Goal: Information Seeking & Learning: Learn about a topic

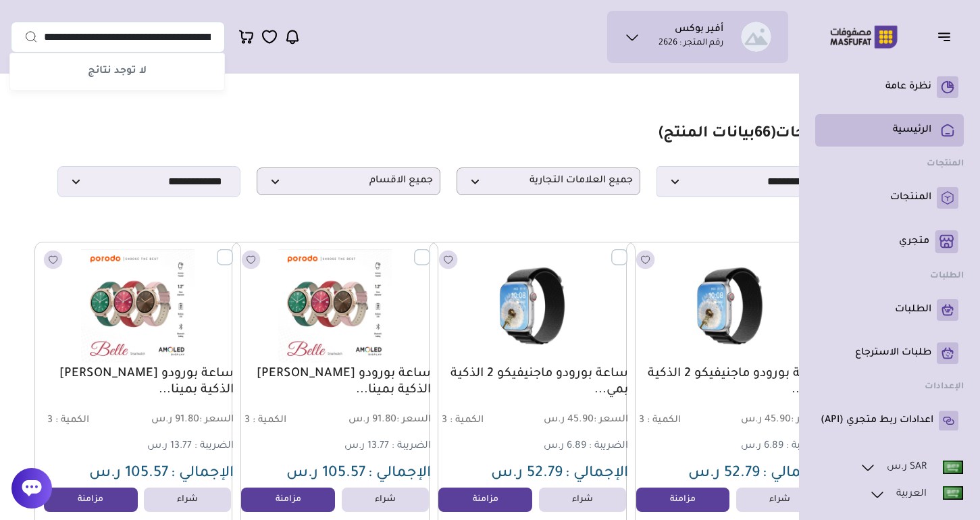
type input "**********"
click at [899, 137] on link "الرئيسية" at bounding box center [889, 131] width 138 height 22
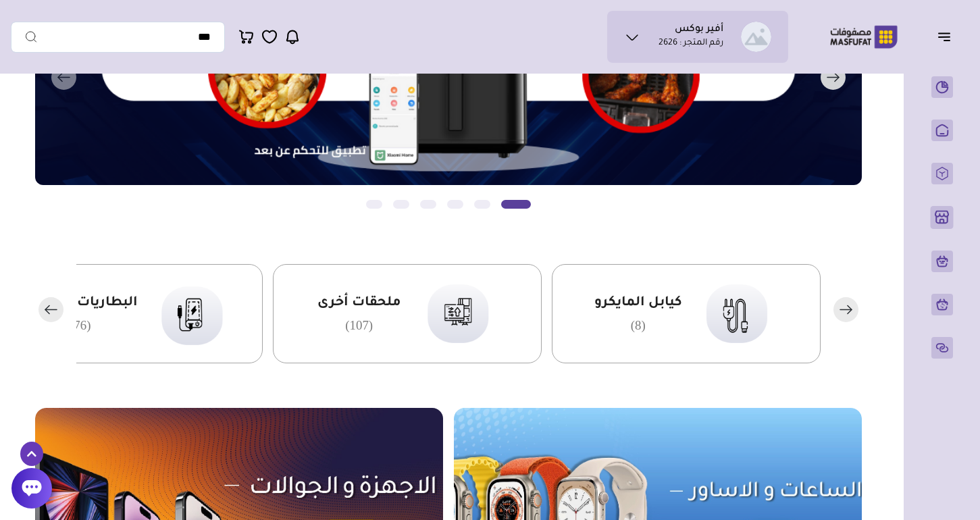
scroll to position [199, 0]
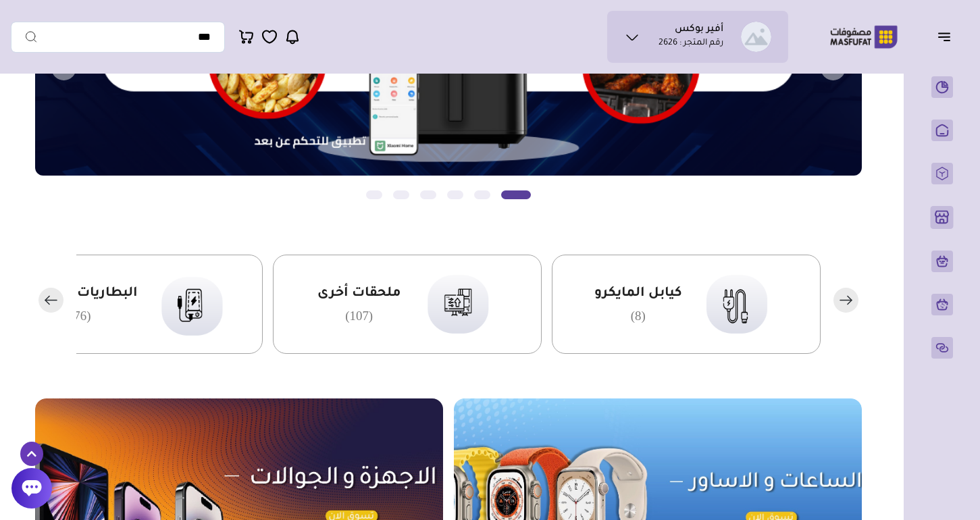
click at [47, 300] on icon "button" at bounding box center [50, 300] width 11 height 0
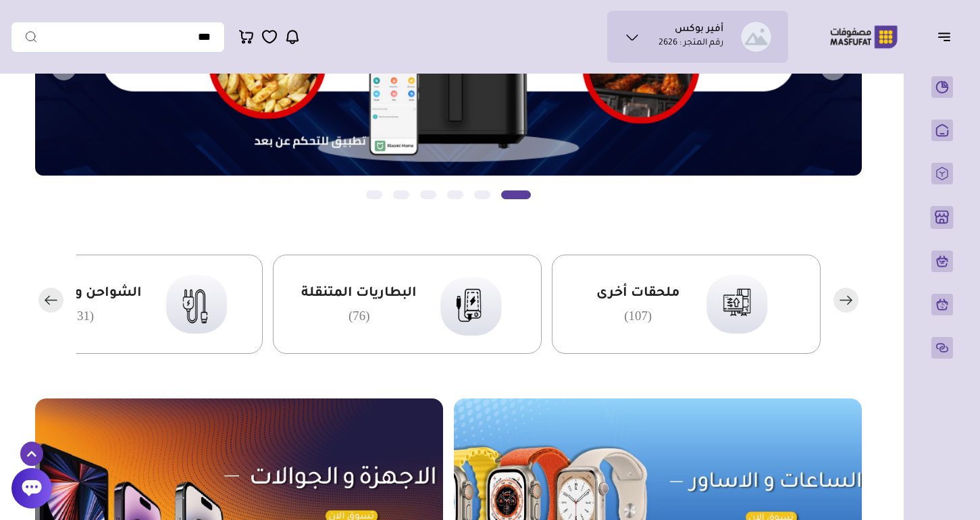
click at [47, 300] on icon "button" at bounding box center [50, 300] width 11 height 0
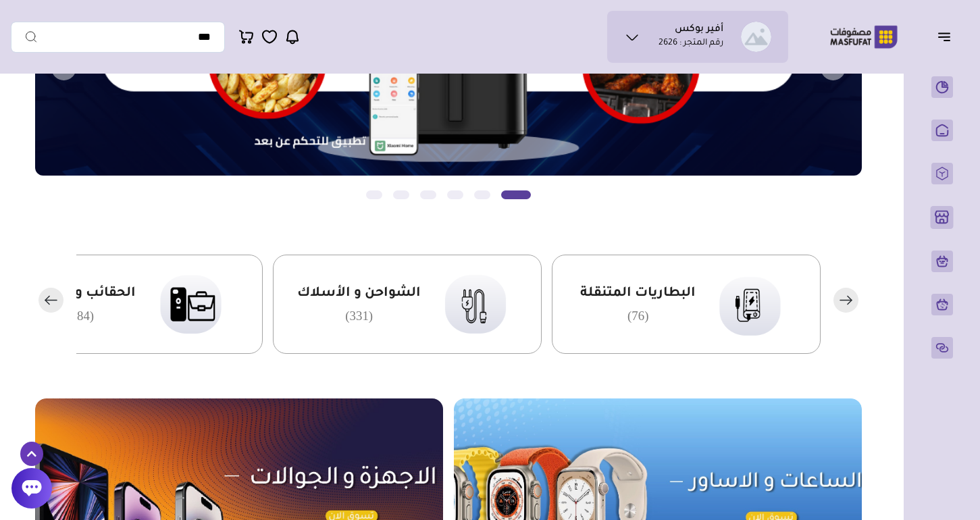
click at [47, 300] on icon "button" at bounding box center [50, 300] width 11 height 0
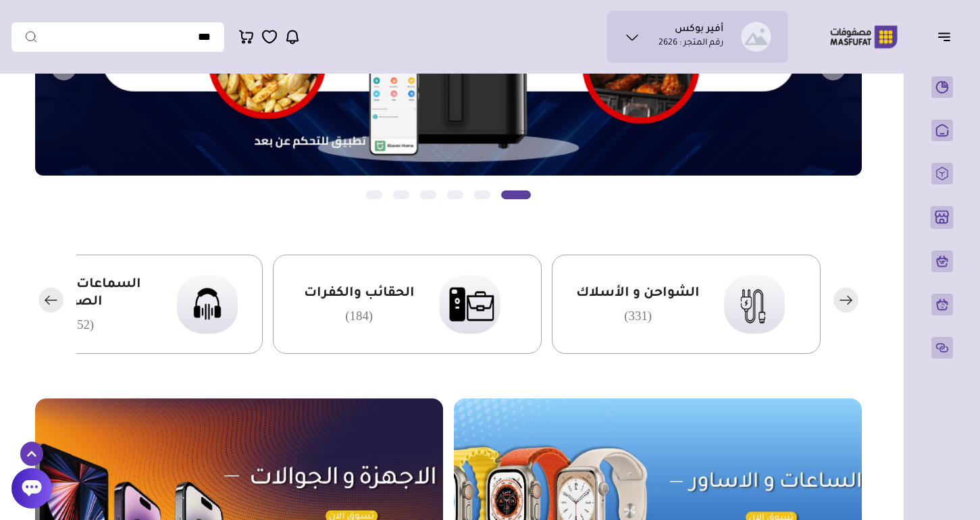
click at [47, 300] on icon "button" at bounding box center [50, 300] width 11 height 0
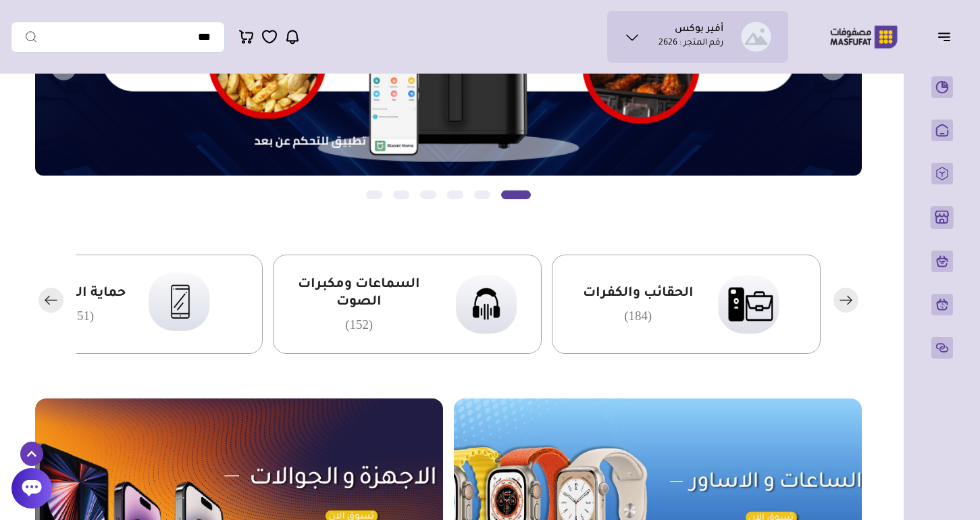
click at [47, 300] on icon "button" at bounding box center [50, 300] width 11 height 0
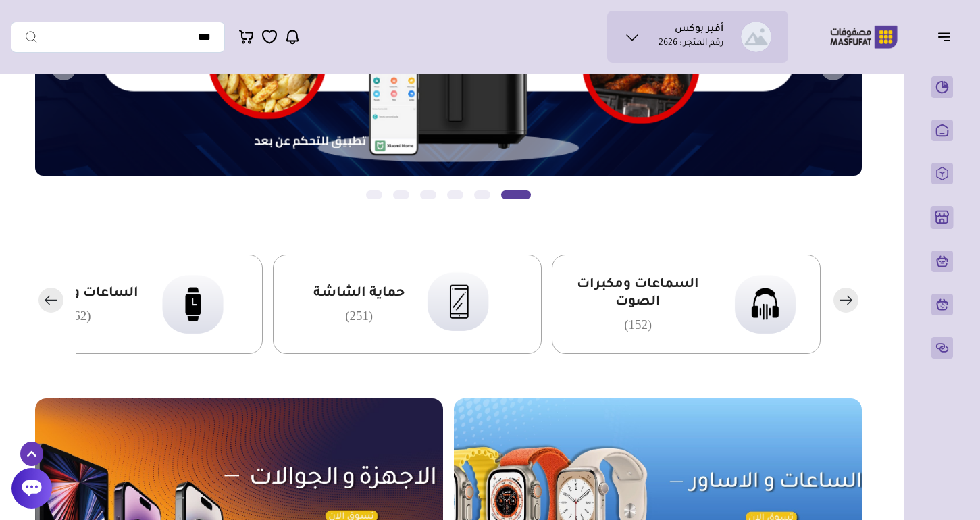
click at [47, 300] on icon "button" at bounding box center [50, 300] width 11 height 0
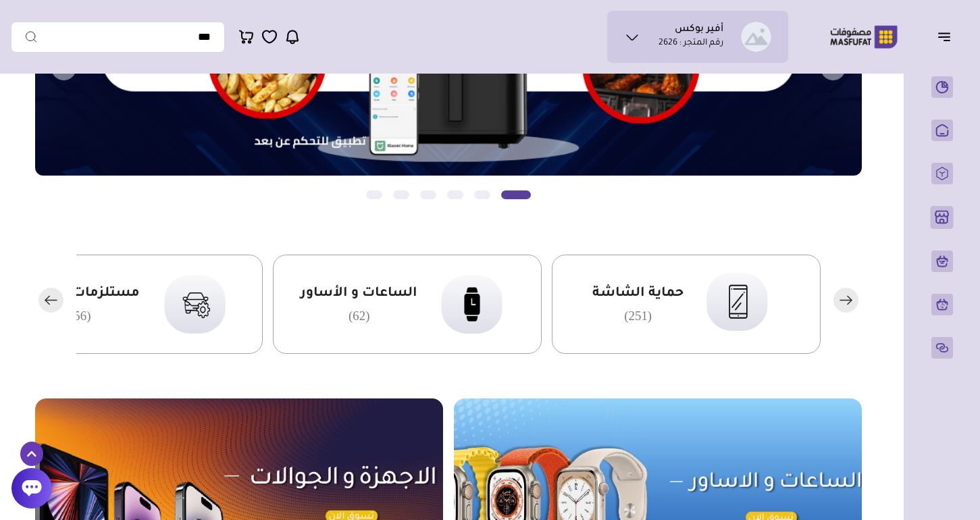
click at [47, 300] on icon "button" at bounding box center [50, 300] width 11 height 0
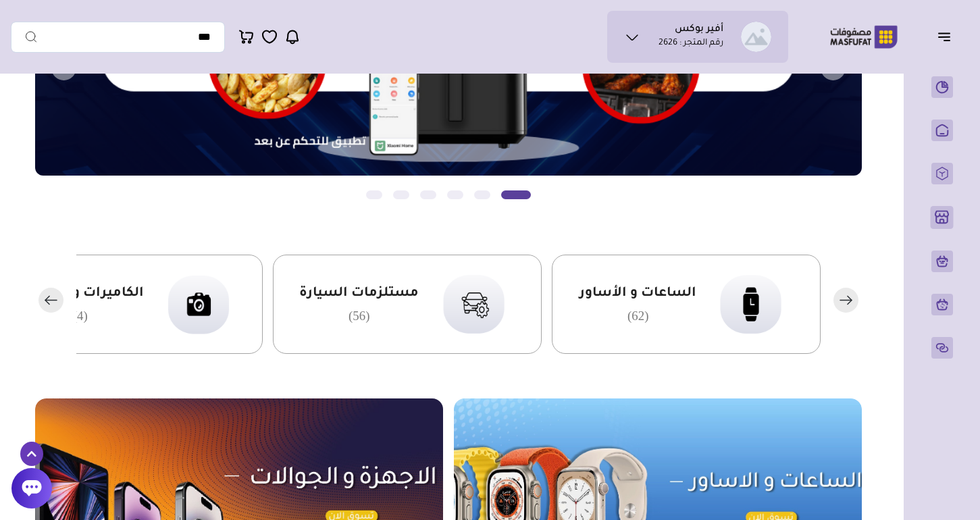
click at [47, 300] on icon "button" at bounding box center [50, 300] width 11 height 0
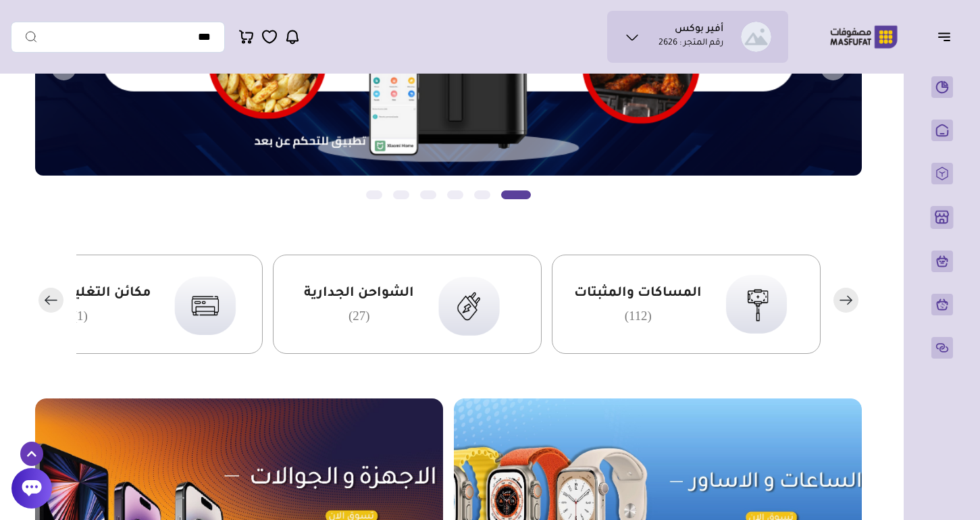
click at [47, 300] on icon "button" at bounding box center [50, 300] width 11 height 0
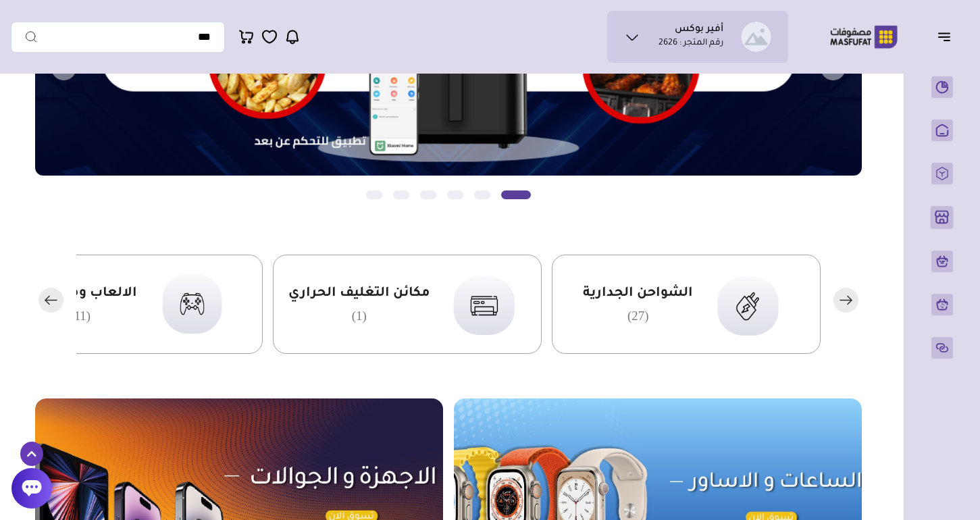
click at [47, 300] on icon "button" at bounding box center [50, 300] width 11 height 0
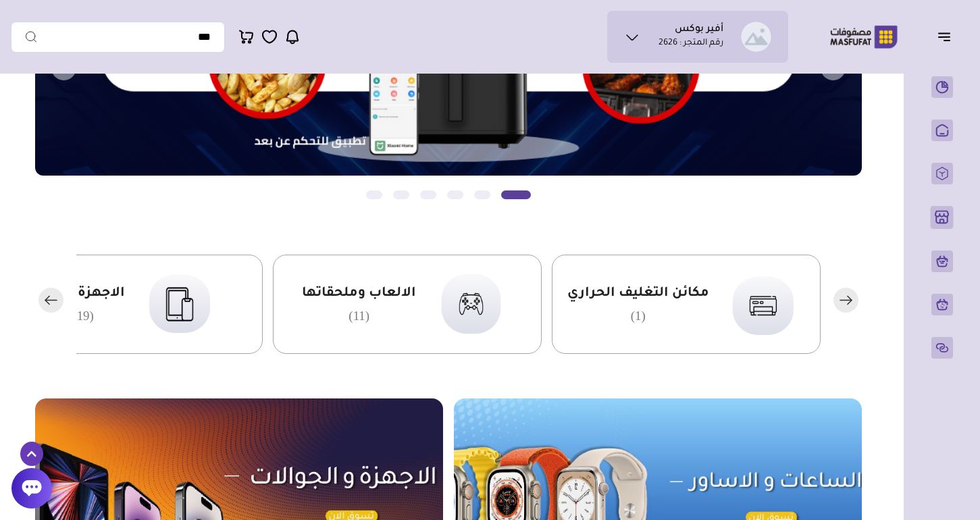
click at [47, 300] on icon "button" at bounding box center [50, 300] width 11 height 0
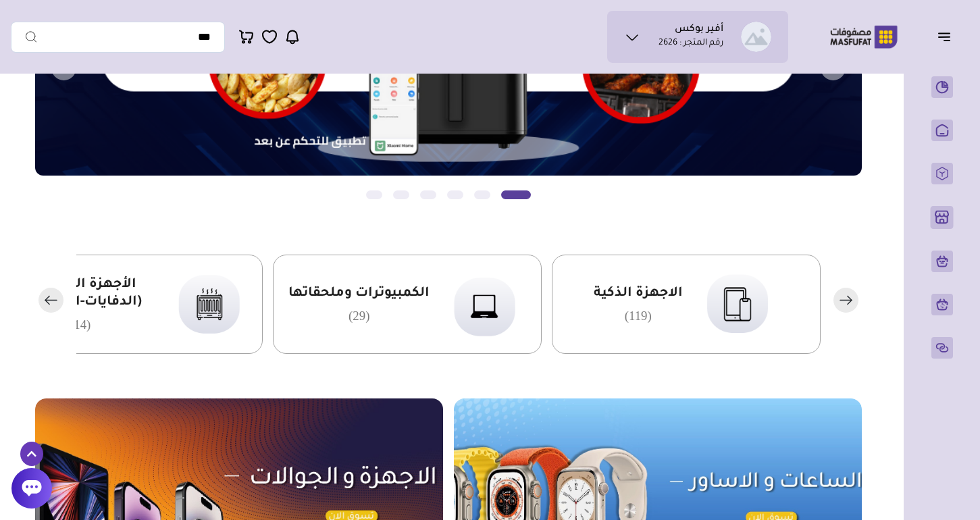
click at [47, 300] on icon "button" at bounding box center [50, 300] width 11 height 0
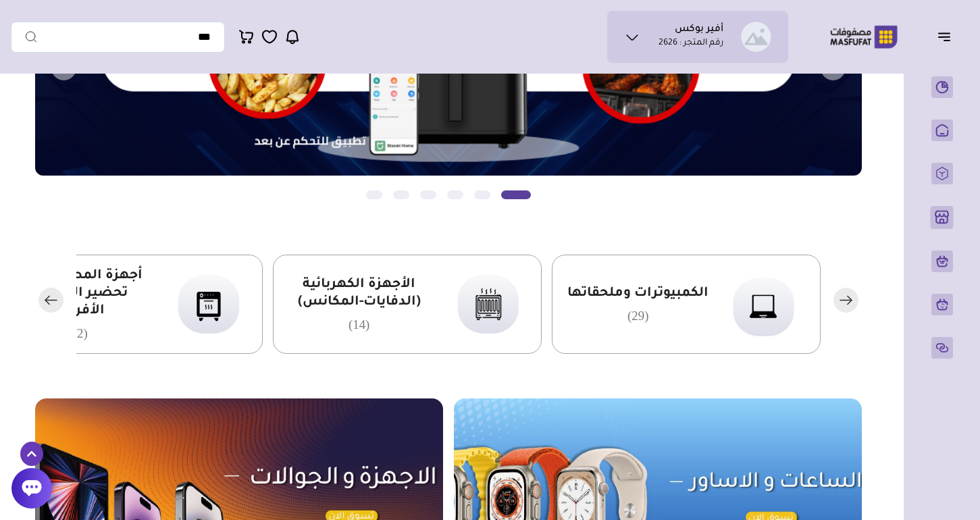
click at [47, 300] on icon "button" at bounding box center [50, 300] width 11 height 0
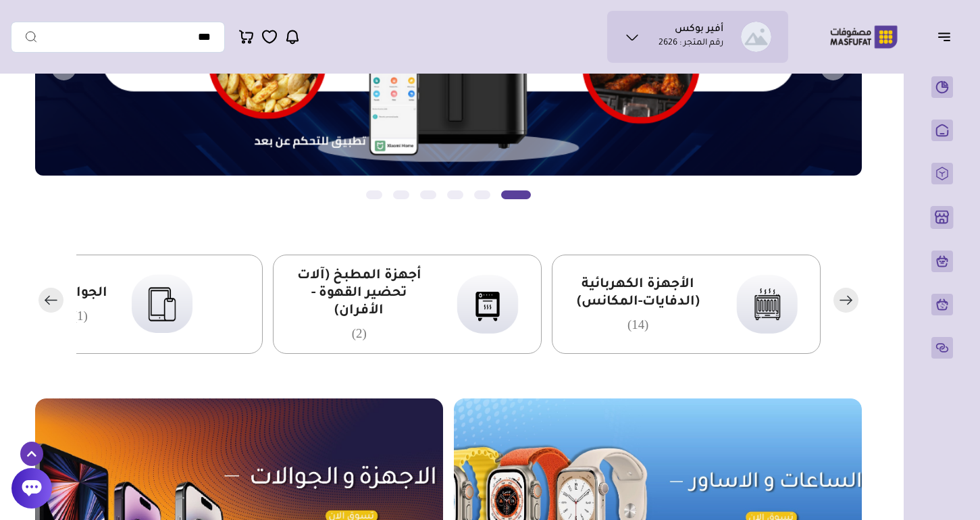
click at [47, 300] on icon "button" at bounding box center [50, 300] width 11 height 0
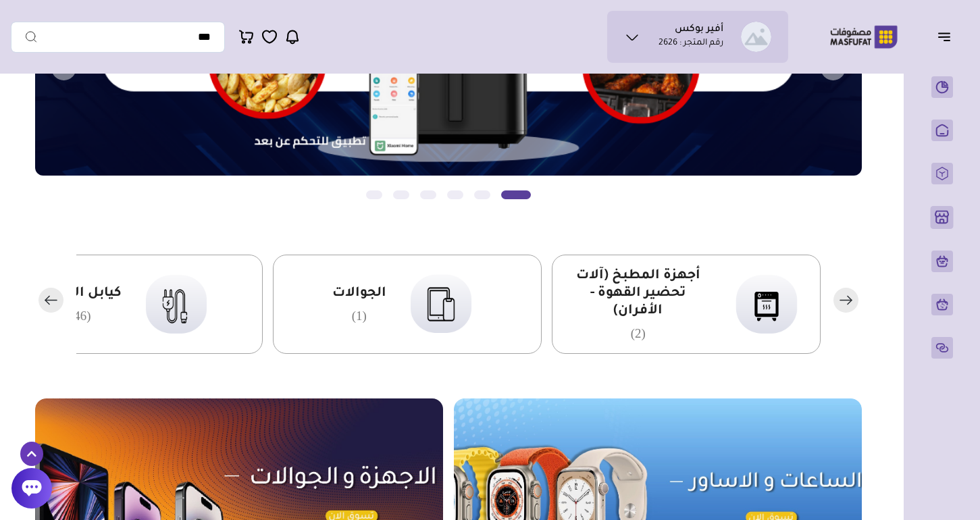
click at [47, 300] on icon "button" at bounding box center [50, 300] width 11 height 0
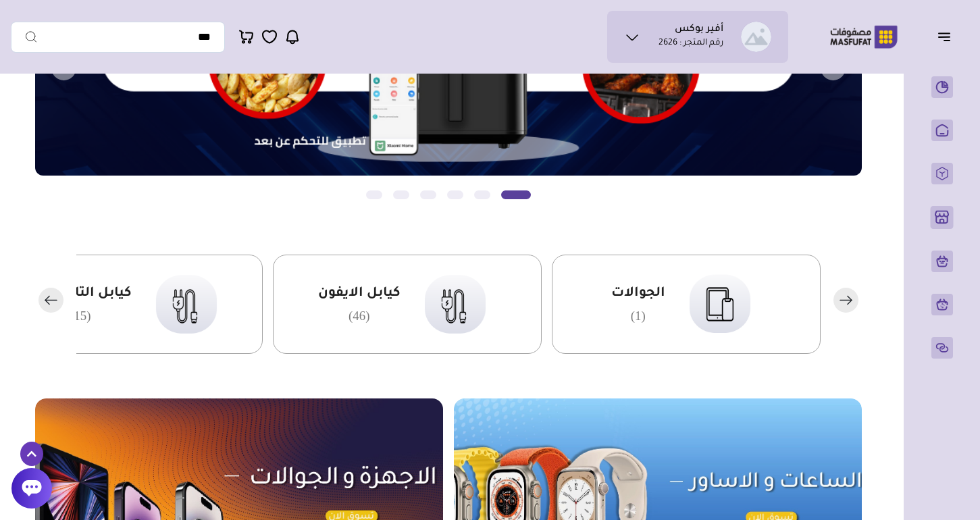
click at [47, 300] on icon "button" at bounding box center [50, 300] width 11 height 0
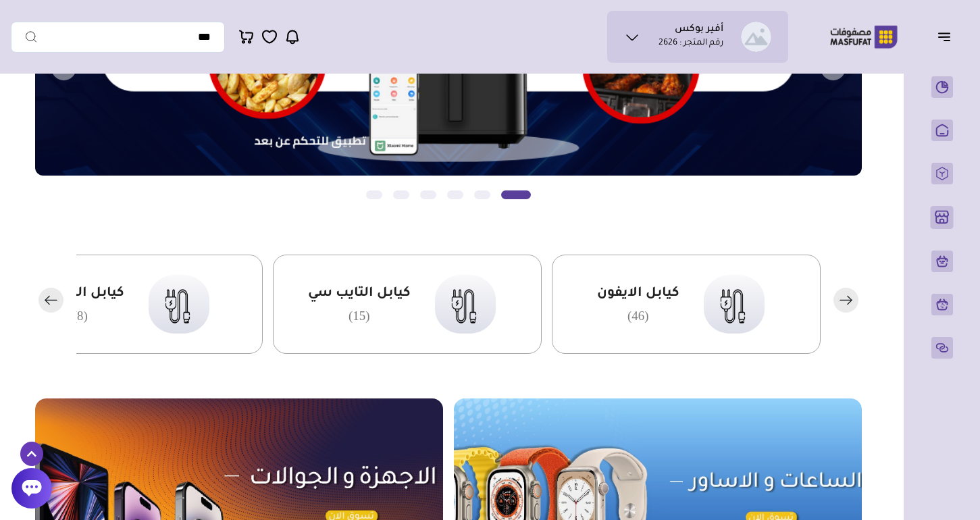
click at [47, 300] on icon "button" at bounding box center [50, 300] width 11 height 0
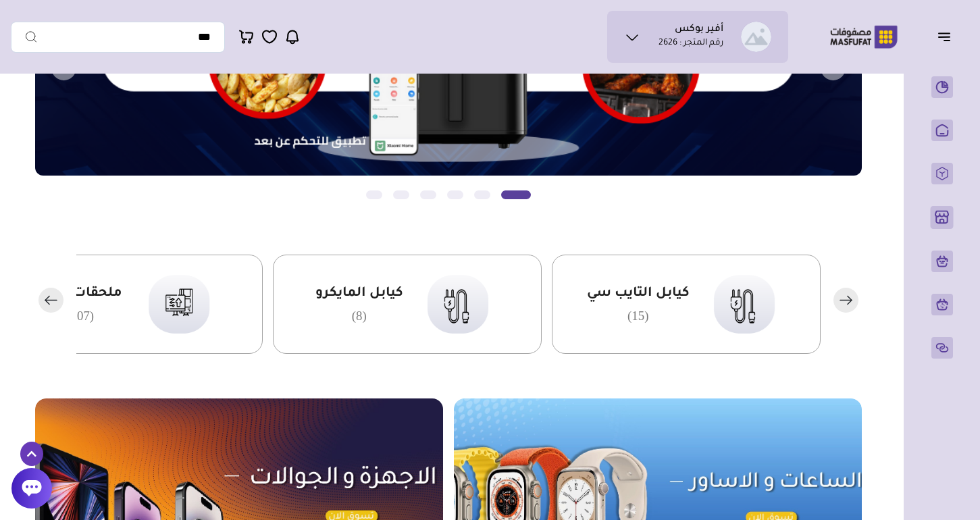
click at [47, 300] on icon "button" at bounding box center [50, 300] width 11 height 0
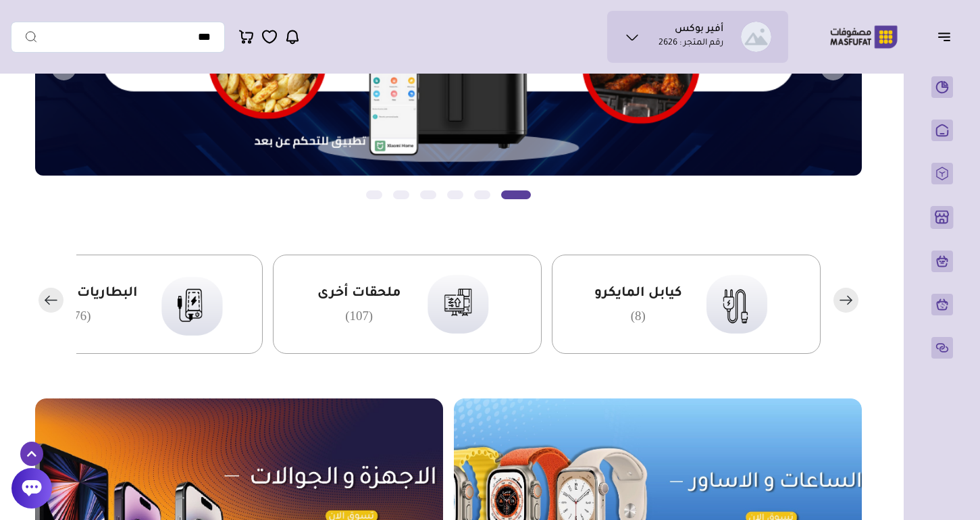
click at [47, 300] on icon "button" at bounding box center [50, 300] width 11 height 0
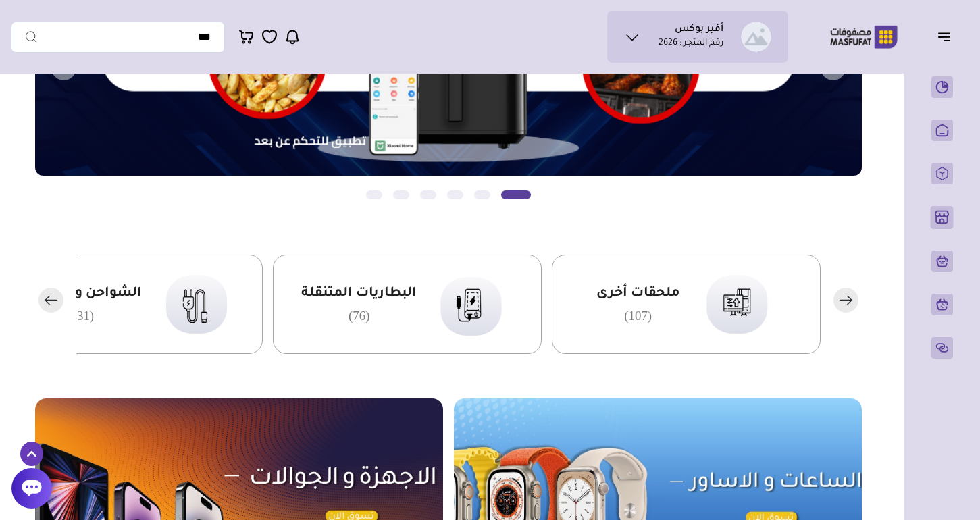
click at [47, 300] on icon "button" at bounding box center [50, 300] width 11 height 0
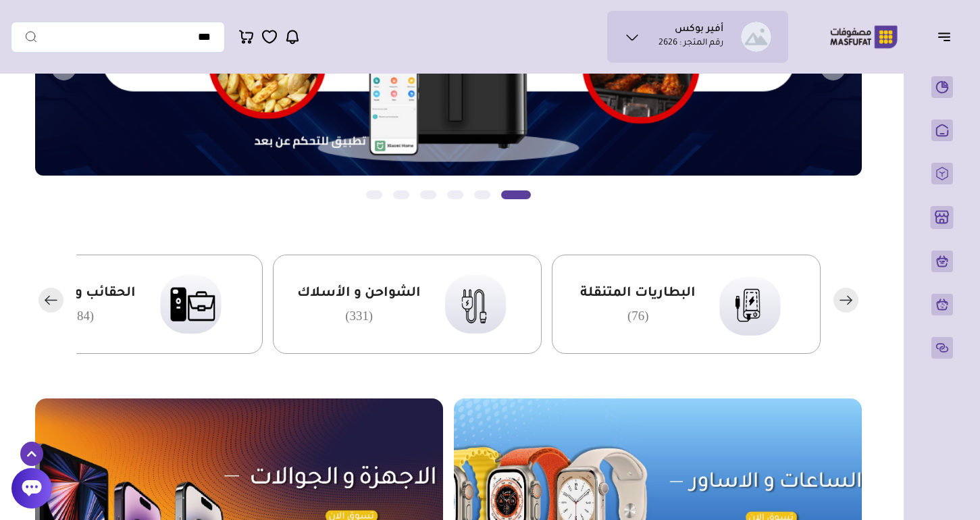
click at [47, 300] on icon "button" at bounding box center [50, 300] width 11 height 0
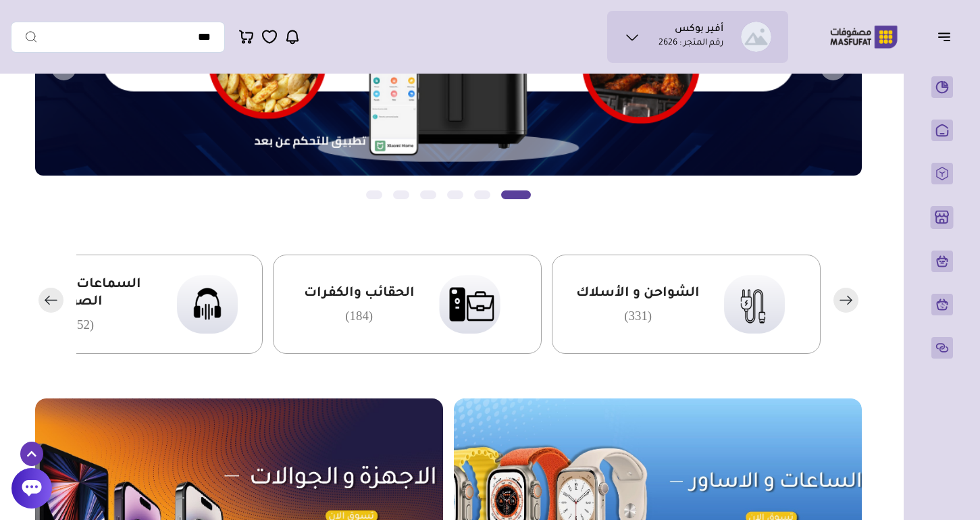
click at [47, 300] on icon "button" at bounding box center [50, 300] width 11 height 0
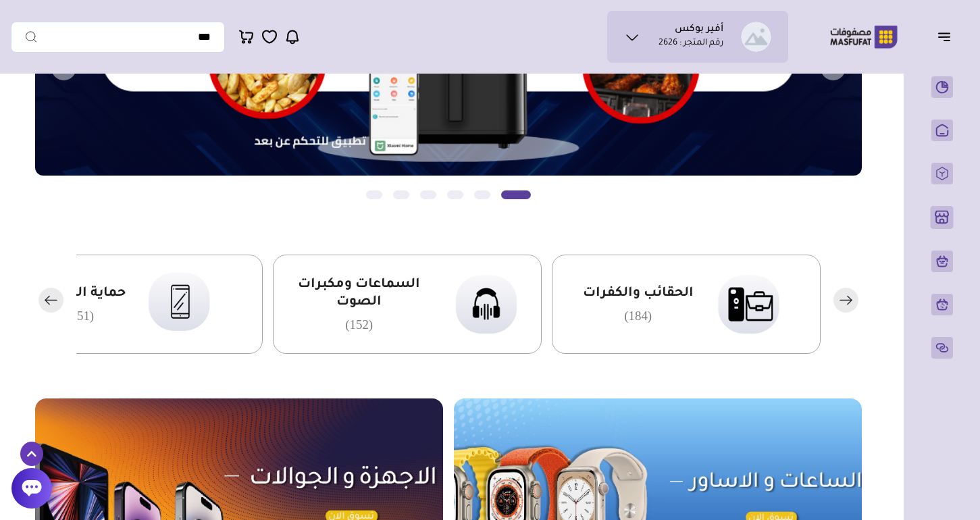
click at [47, 300] on icon "button" at bounding box center [50, 300] width 11 height 0
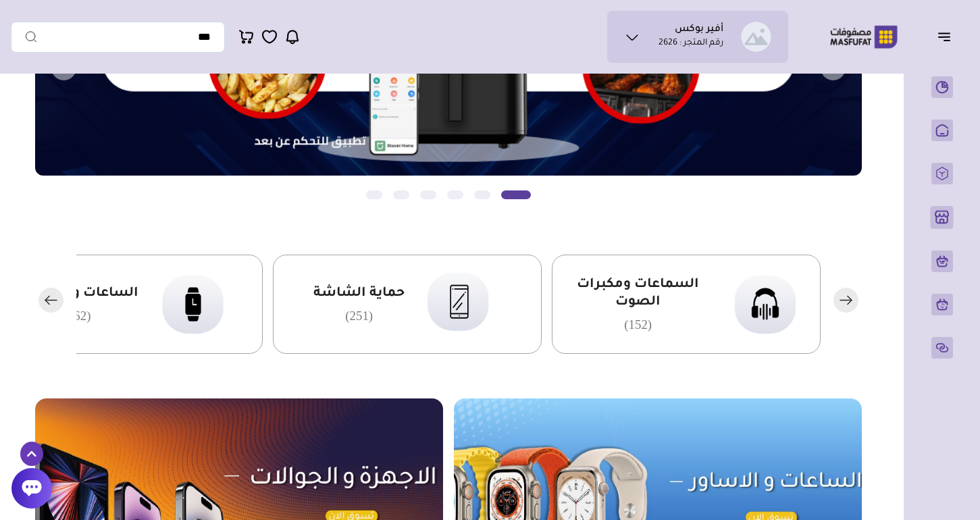
click at [47, 300] on icon "button" at bounding box center [50, 300] width 11 height 0
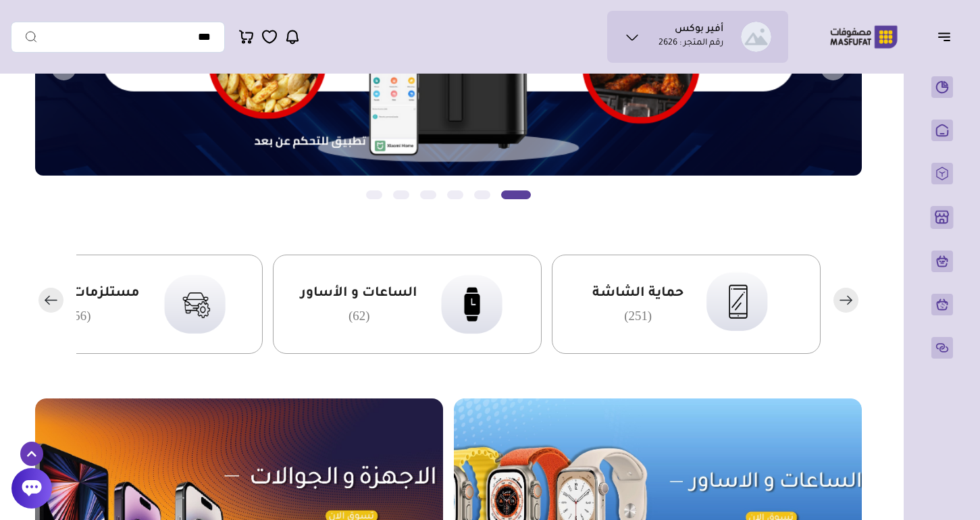
click at [41, 298] on rect "button" at bounding box center [50, 300] width 25 height 25
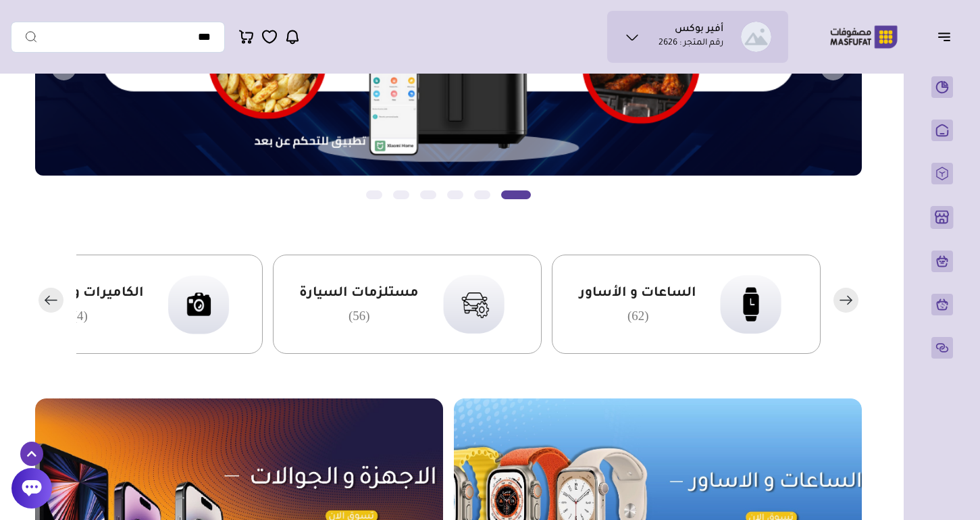
click at [42, 298] on rect "button" at bounding box center [50, 300] width 25 height 25
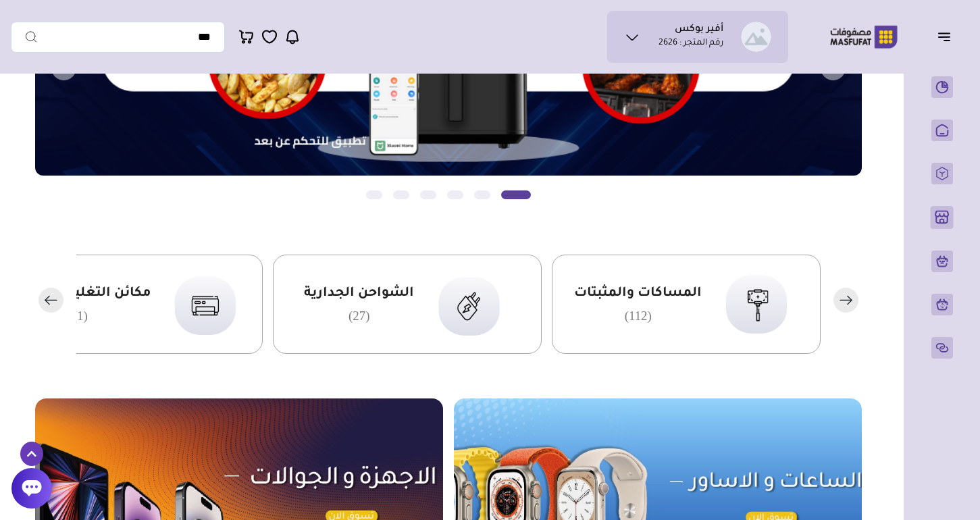
click at [42, 298] on rect "button" at bounding box center [50, 300] width 25 height 25
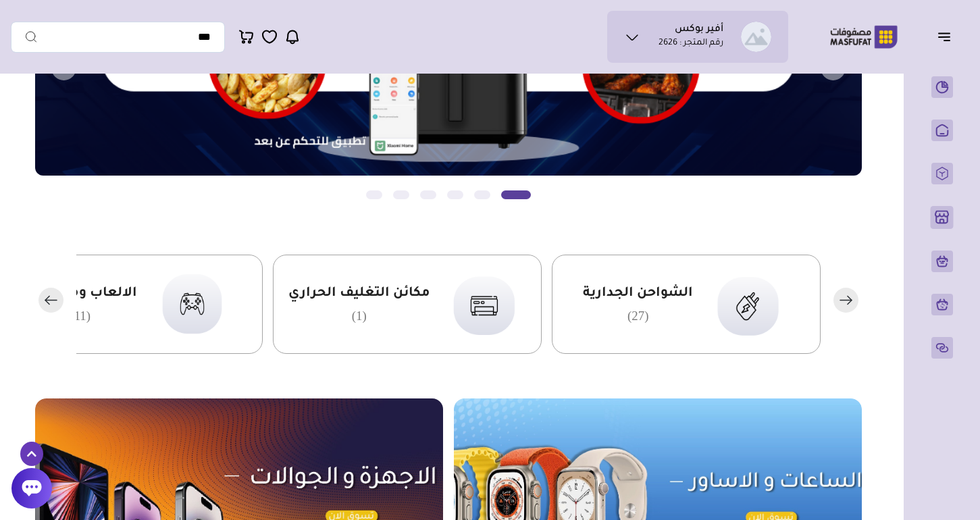
click at [42, 298] on rect "button" at bounding box center [50, 300] width 25 height 25
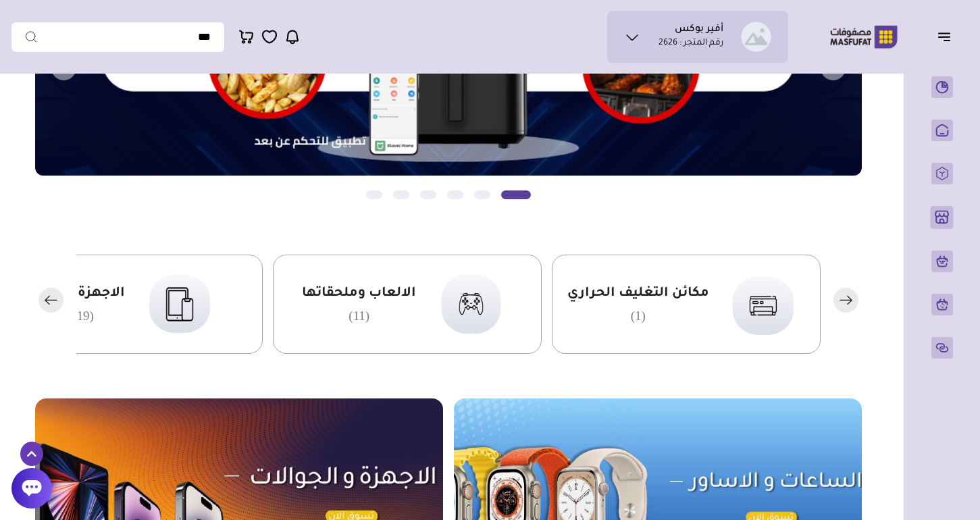
click at [42, 298] on rect "button" at bounding box center [50, 300] width 25 height 25
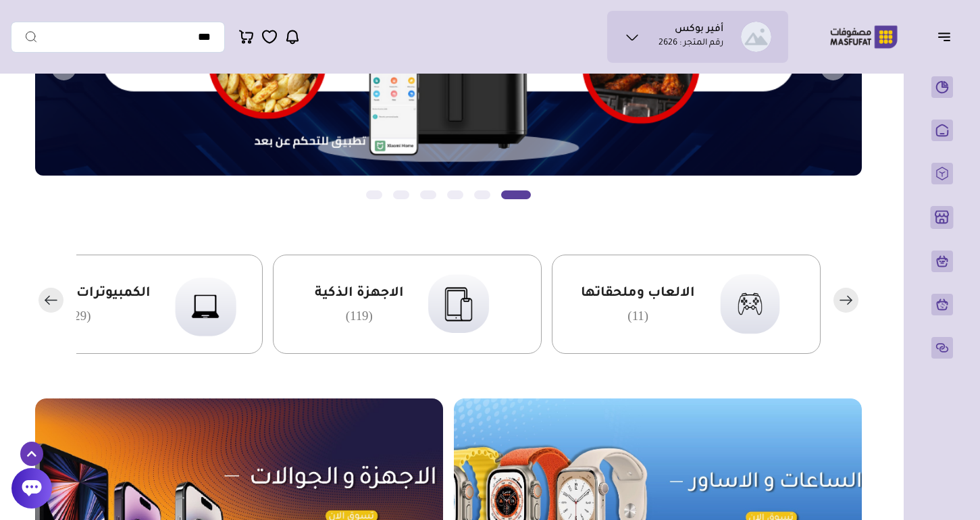
click at [42, 298] on rect "button" at bounding box center [50, 300] width 25 height 25
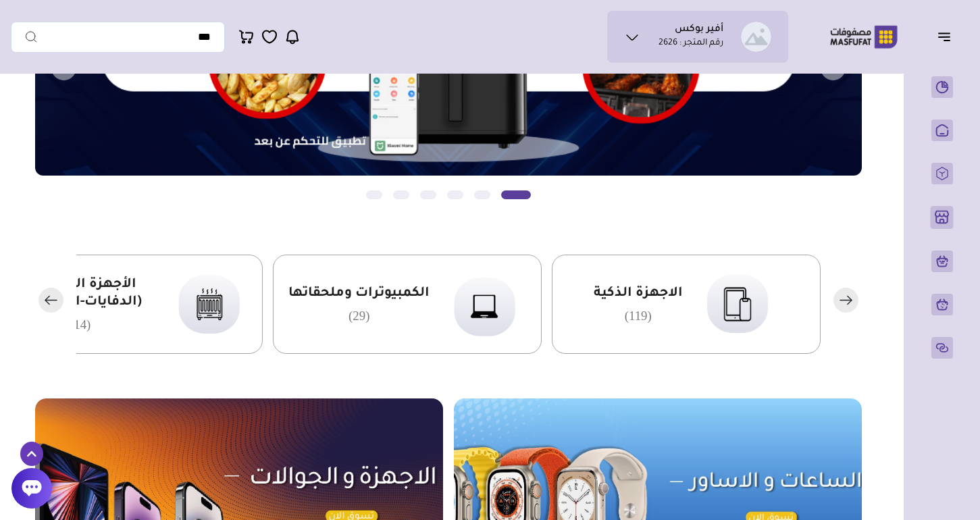
click at [42, 298] on rect "button" at bounding box center [50, 300] width 25 height 25
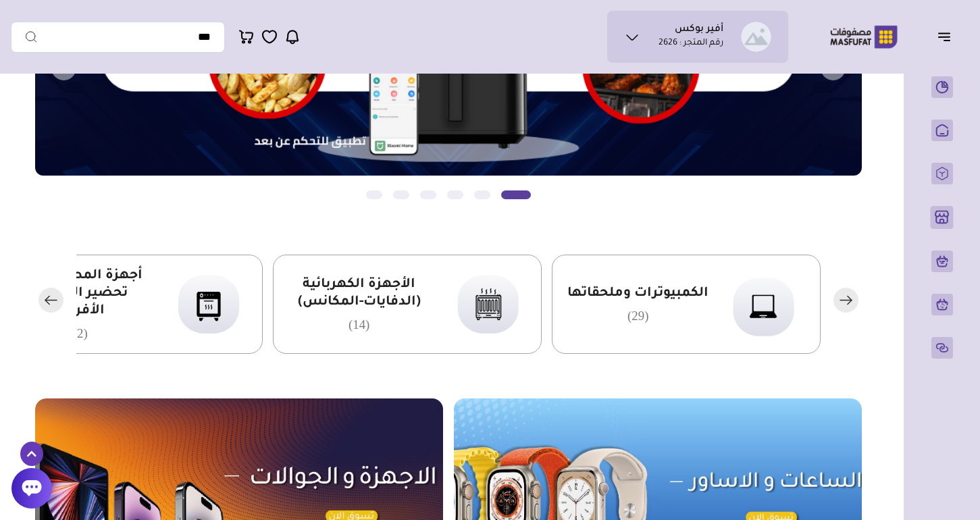
click at [42, 299] on rect "button" at bounding box center [50, 300] width 25 height 25
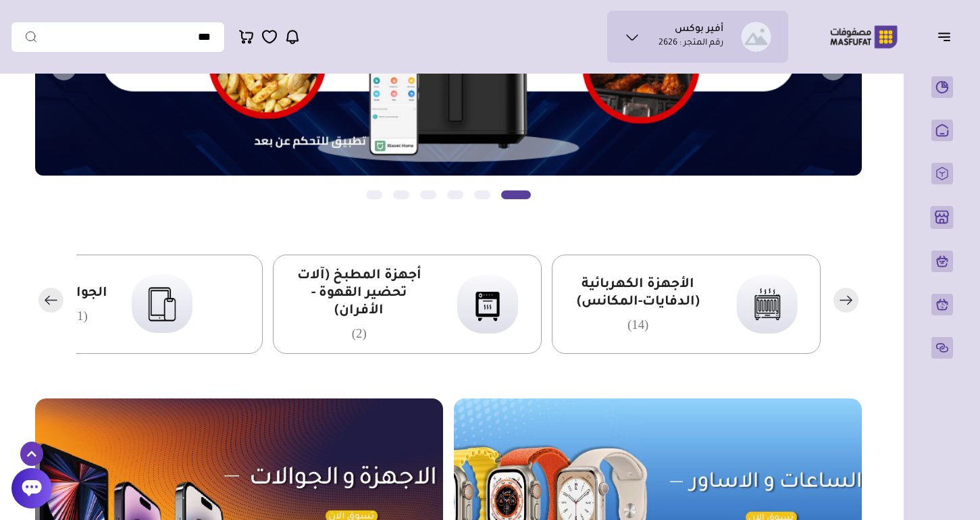
click at [42, 299] on rect "button" at bounding box center [50, 300] width 25 height 25
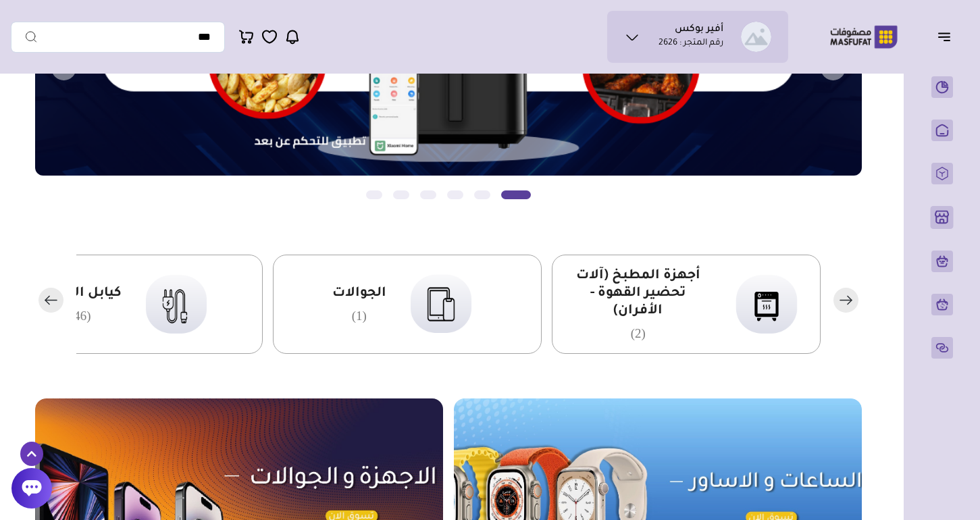
click at [42, 299] on rect "button" at bounding box center [50, 300] width 25 height 25
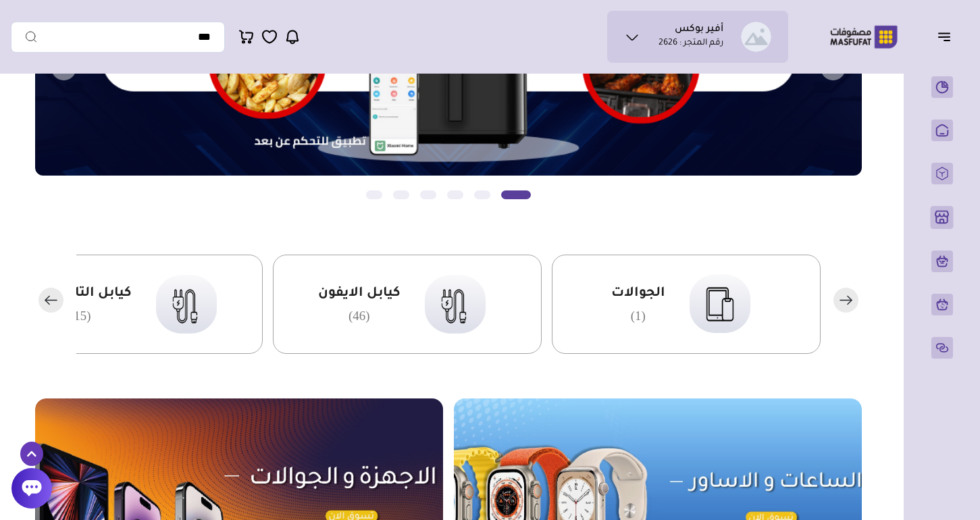
click at [42, 299] on rect "button" at bounding box center [50, 300] width 25 height 25
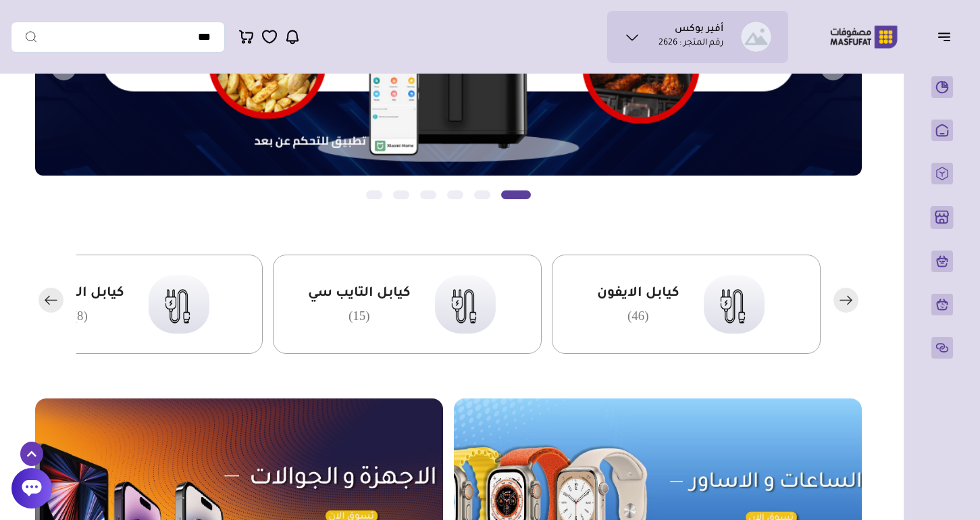
click at [42, 299] on rect "button" at bounding box center [50, 300] width 25 height 25
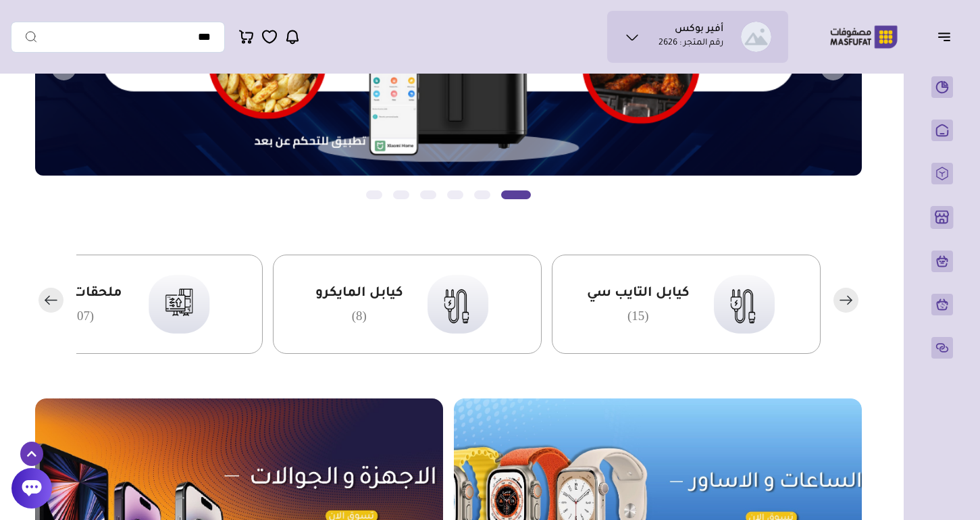
click at [41, 299] on rect "button" at bounding box center [50, 300] width 25 height 25
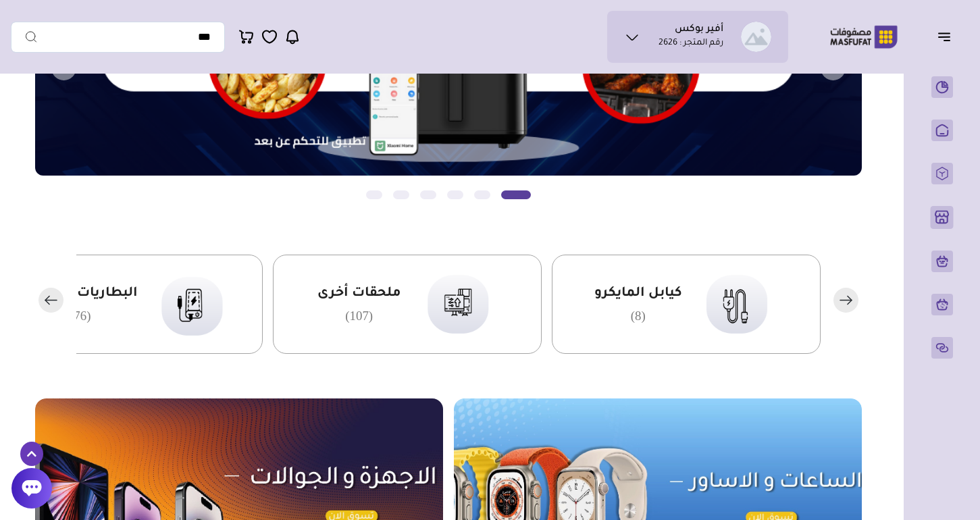
click at [41, 299] on rect "button" at bounding box center [50, 300] width 25 height 25
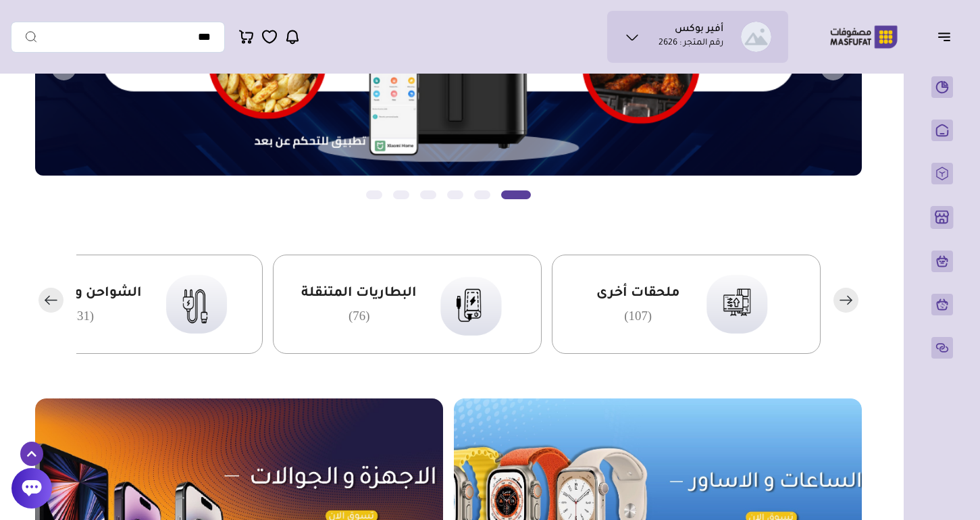
click at [41, 299] on rect "button" at bounding box center [50, 300] width 25 height 25
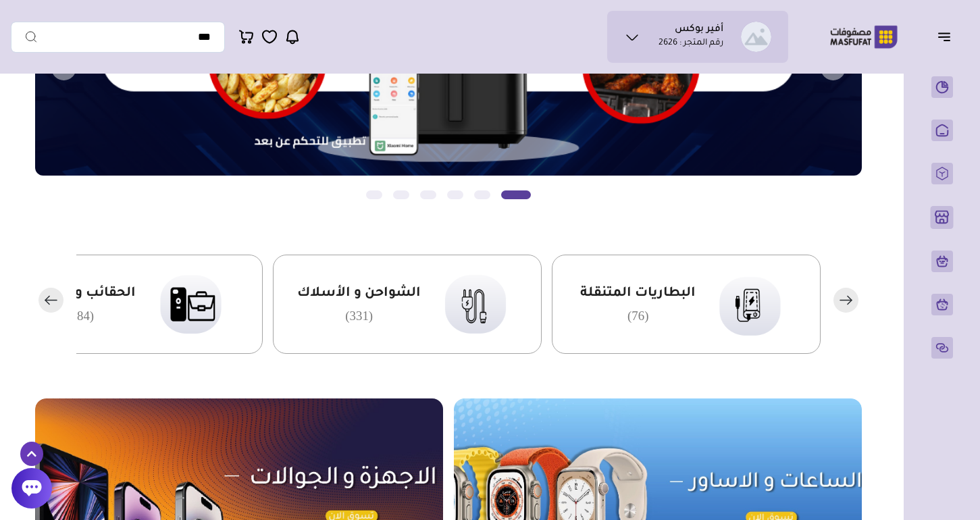
click at [41, 299] on rect "button" at bounding box center [50, 300] width 25 height 25
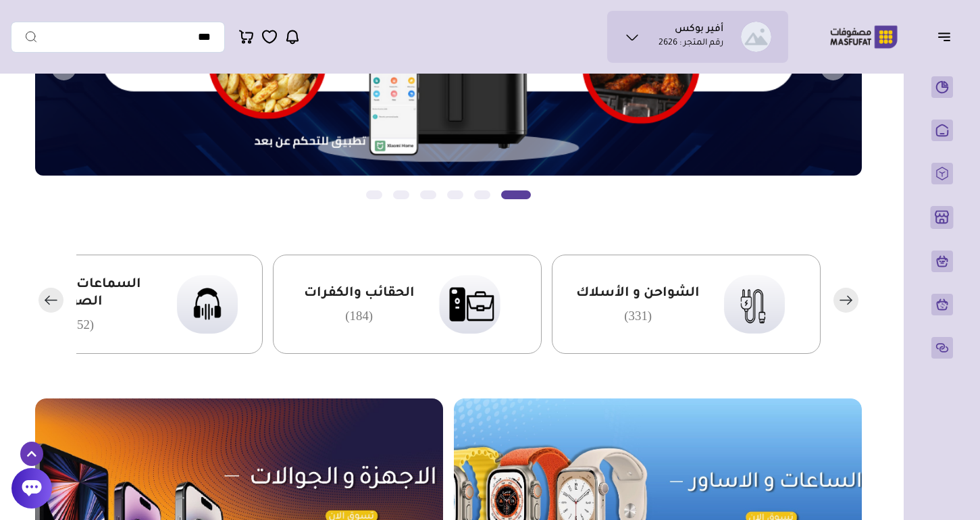
click at [41, 299] on rect "button" at bounding box center [50, 300] width 25 height 25
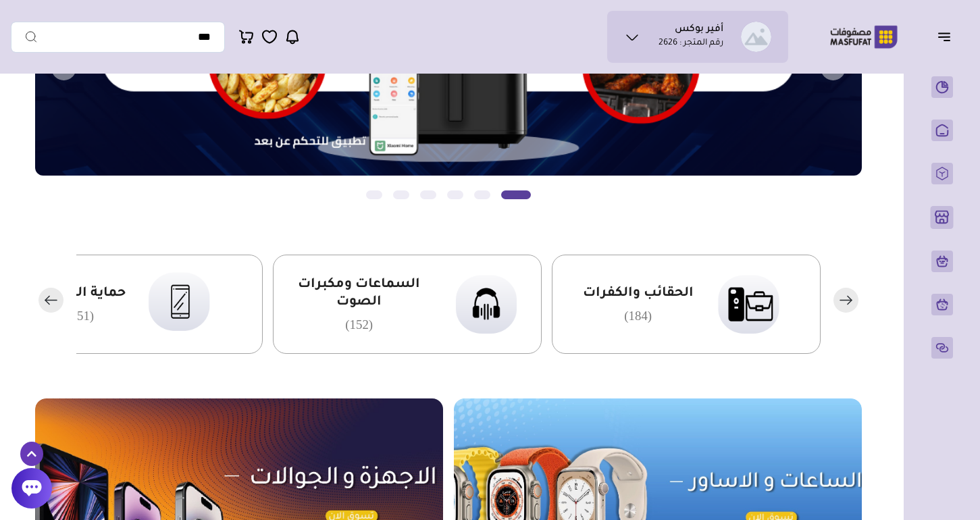
click at [41, 299] on rect "button" at bounding box center [50, 300] width 25 height 25
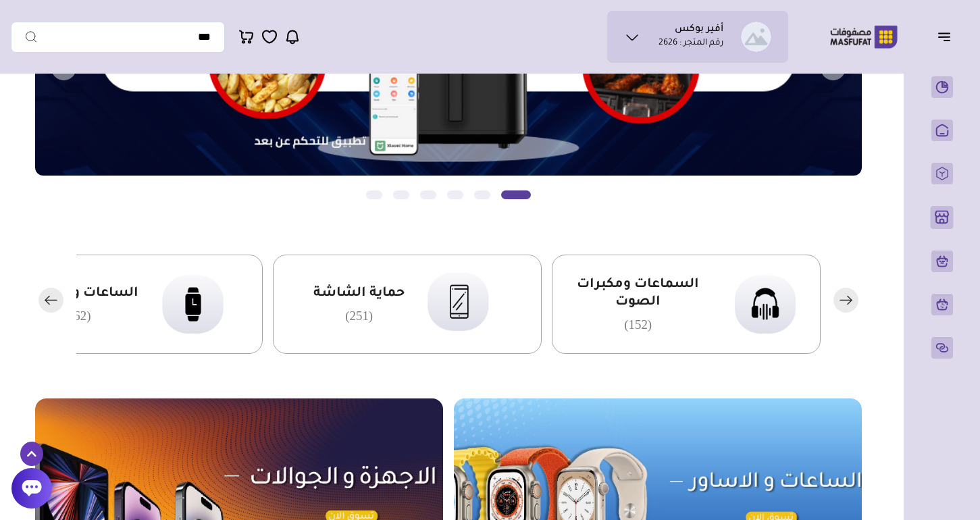
click at [41, 299] on rect "button" at bounding box center [50, 300] width 25 height 25
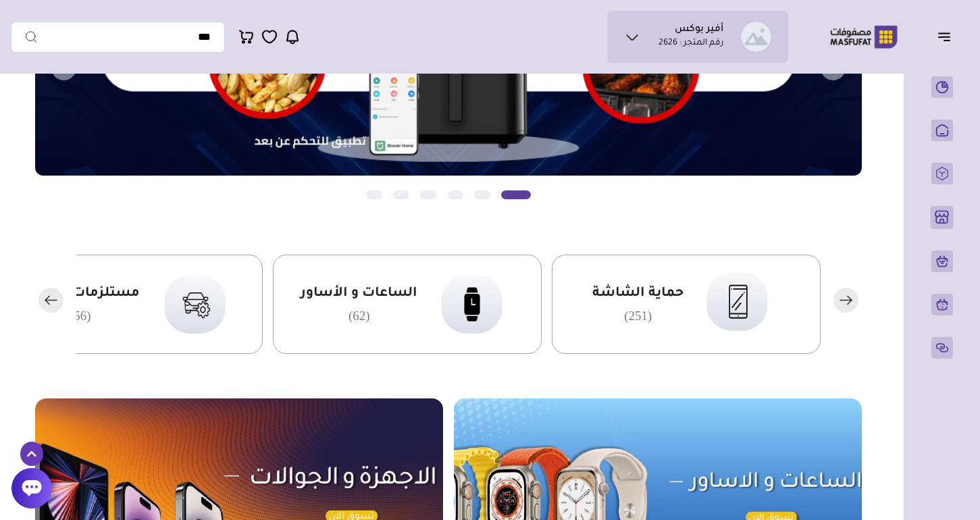
click at [41, 299] on rect "button" at bounding box center [50, 300] width 25 height 25
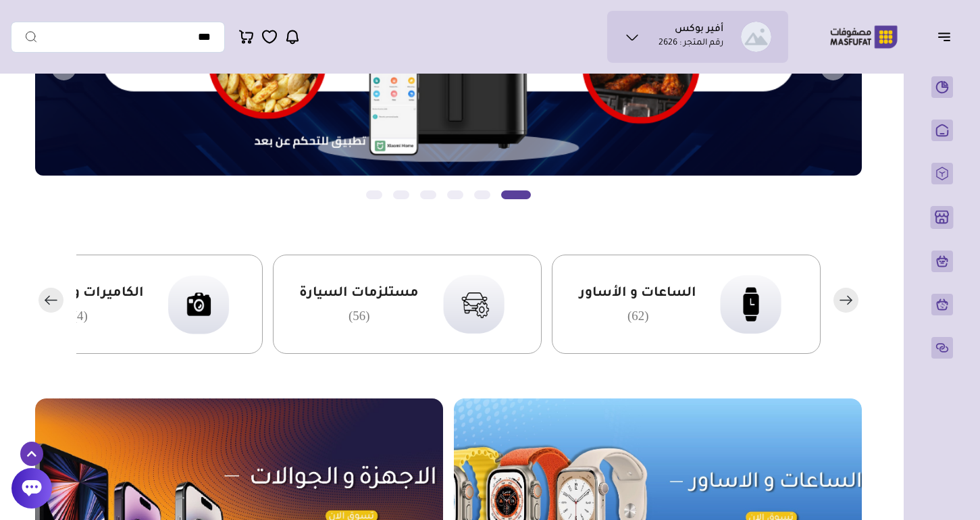
click at [41, 299] on rect "button" at bounding box center [50, 300] width 25 height 25
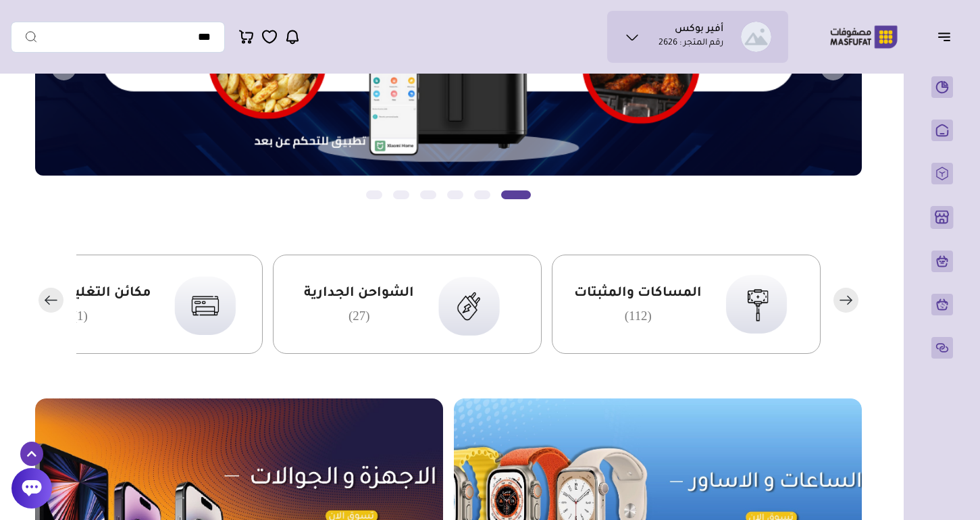
click at [41, 299] on rect "button" at bounding box center [50, 300] width 25 height 25
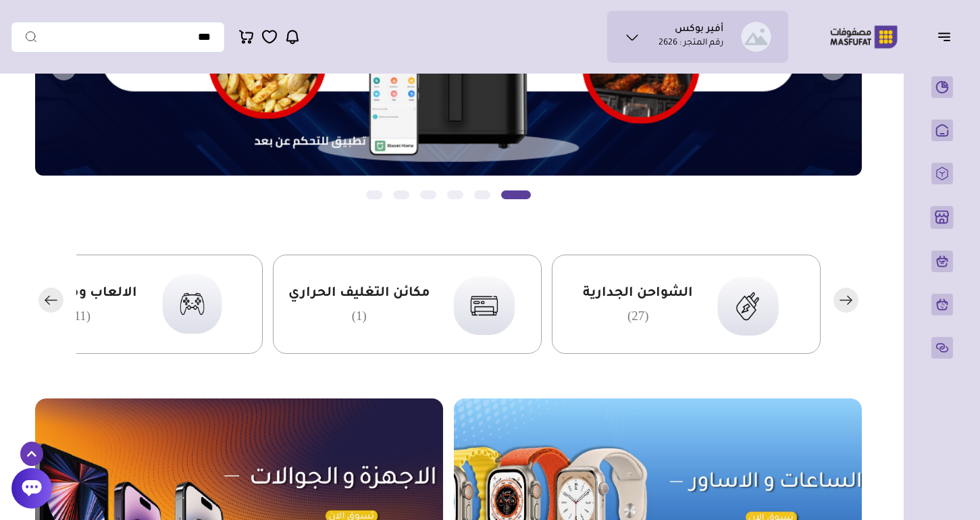
click at [41, 299] on rect "button" at bounding box center [50, 300] width 25 height 25
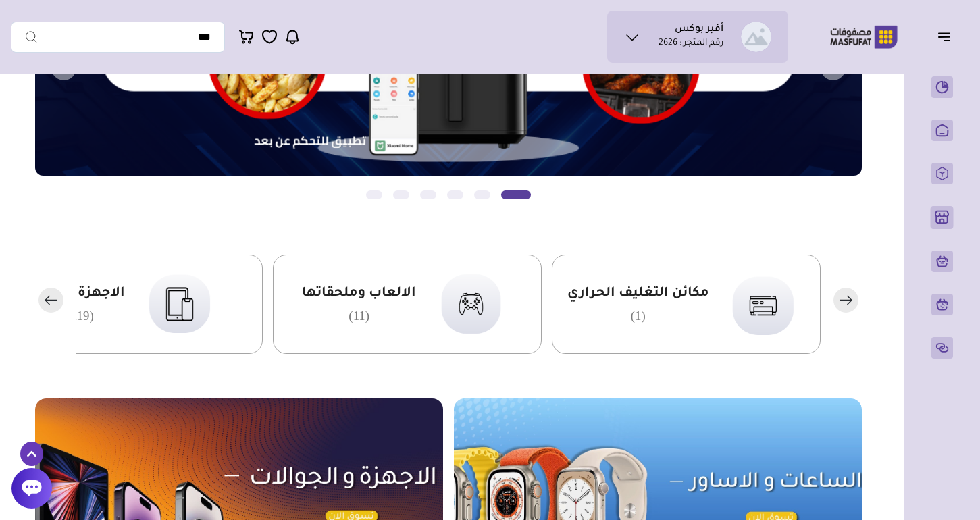
click at [41, 299] on rect "button" at bounding box center [50, 300] width 25 height 25
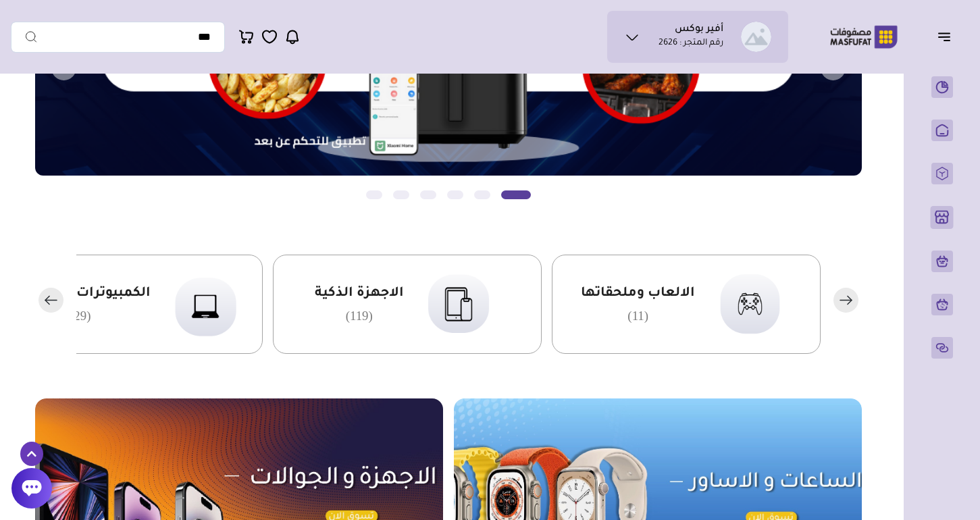
click at [41, 299] on rect "button" at bounding box center [50, 300] width 25 height 25
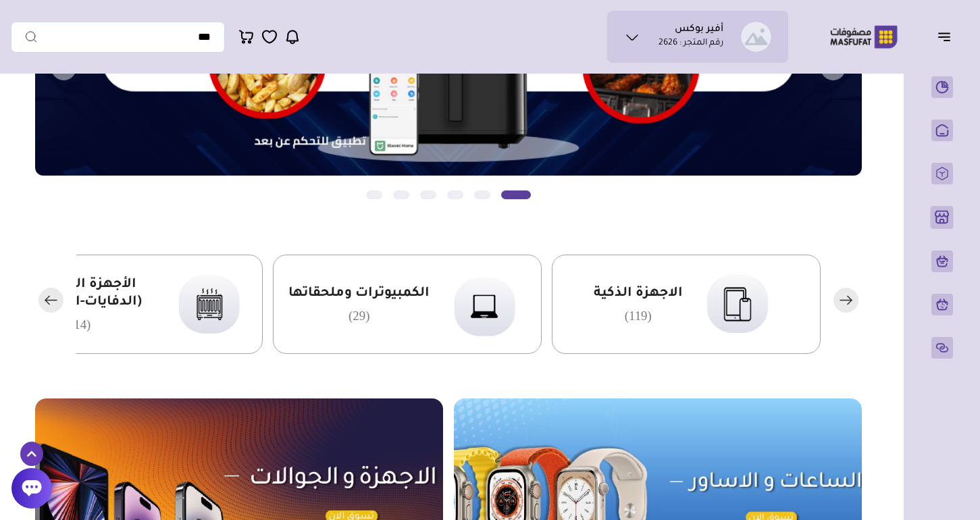
click at [41, 299] on rect "button" at bounding box center [50, 300] width 25 height 25
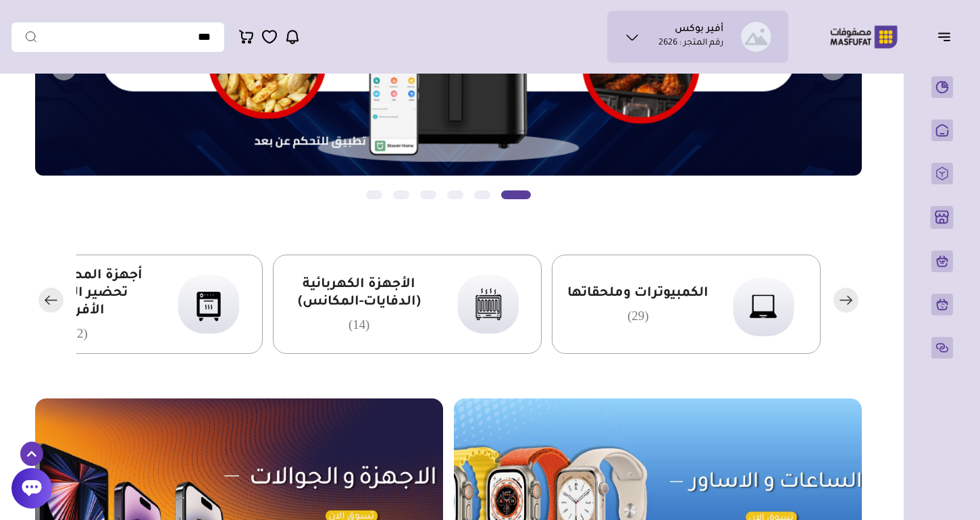
click at [41, 299] on rect "button" at bounding box center [50, 300] width 25 height 25
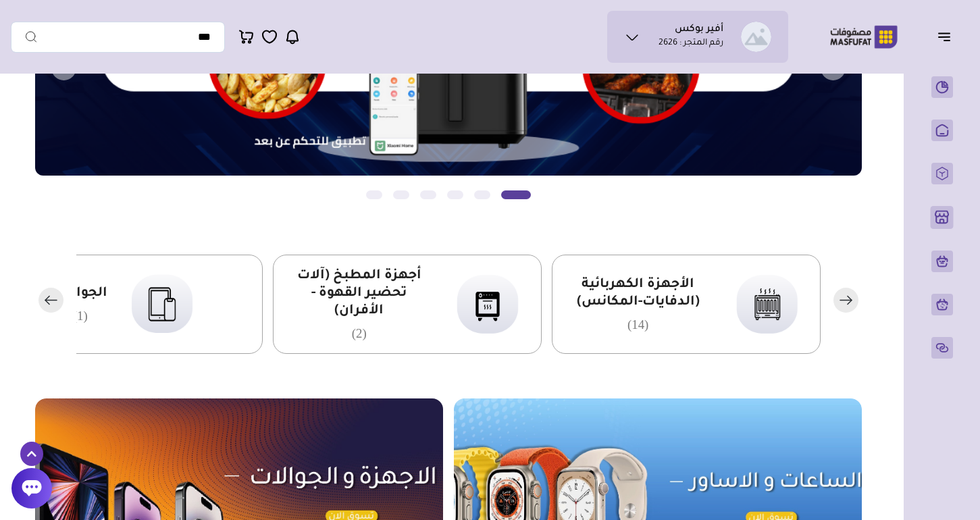
click at [41, 299] on rect "button" at bounding box center [50, 300] width 25 height 25
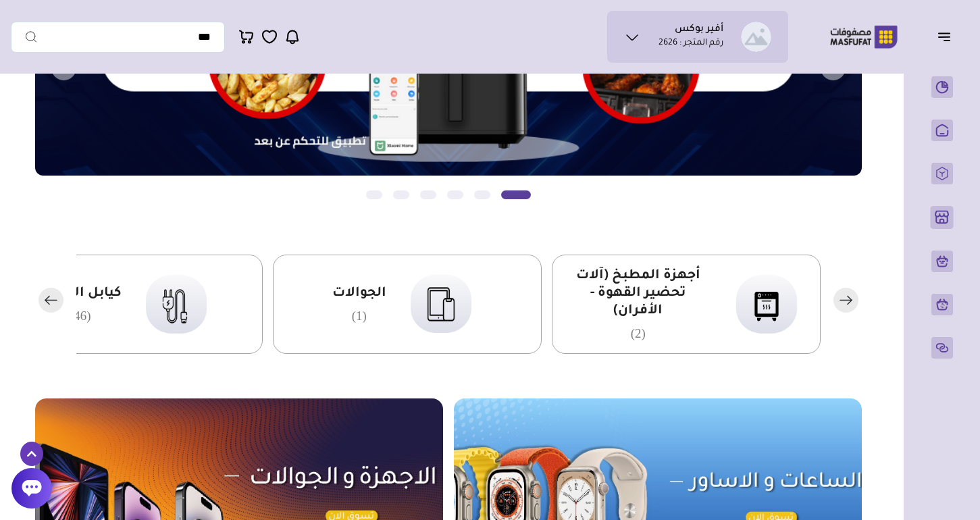
click at [41, 299] on rect "button" at bounding box center [50, 300] width 25 height 25
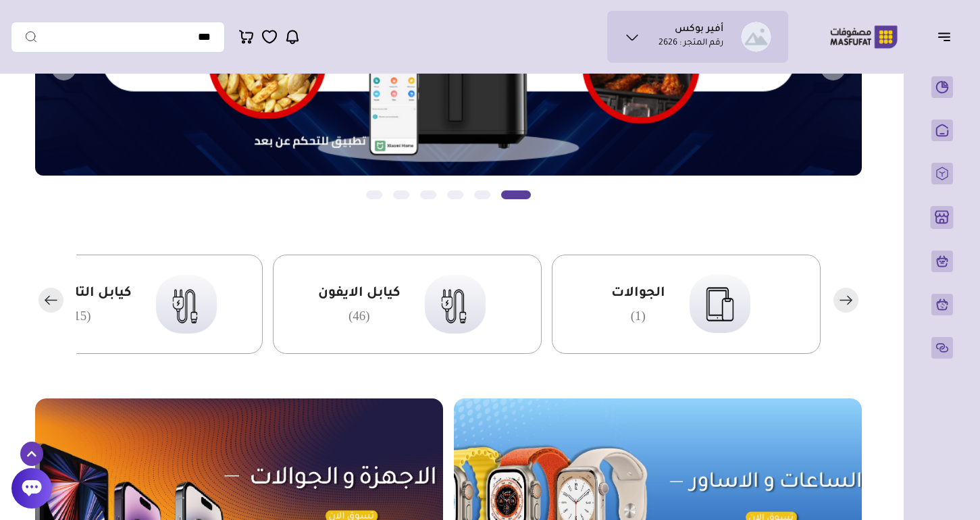
click at [41, 299] on rect "button" at bounding box center [50, 300] width 25 height 25
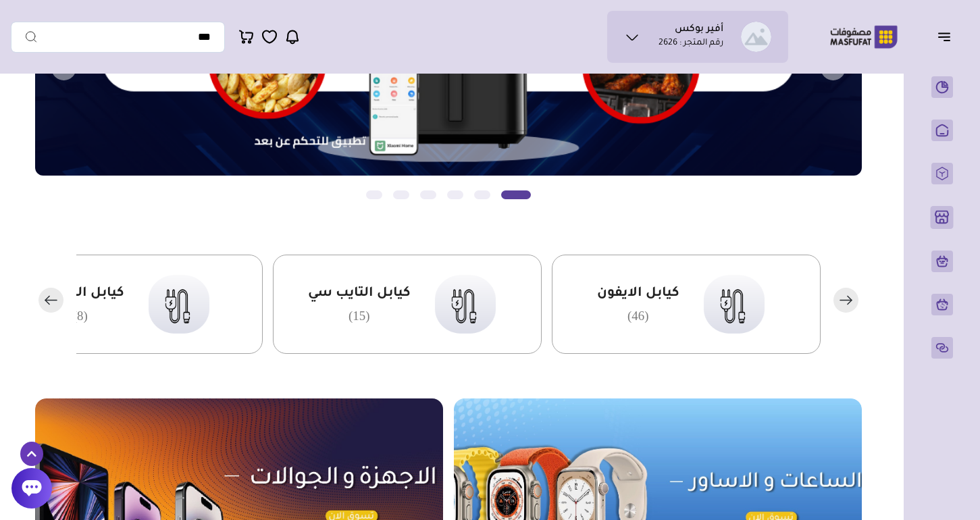
click at [41, 299] on rect "button" at bounding box center [50, 300] width 25 height 25
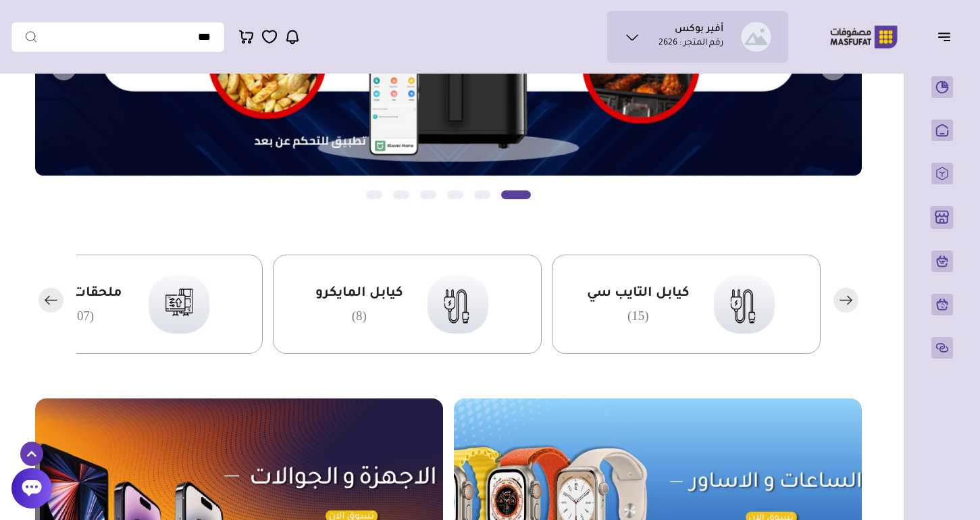
click at [41, 299] on rect "button" at bounding box center [50, 300] width 25 height 25
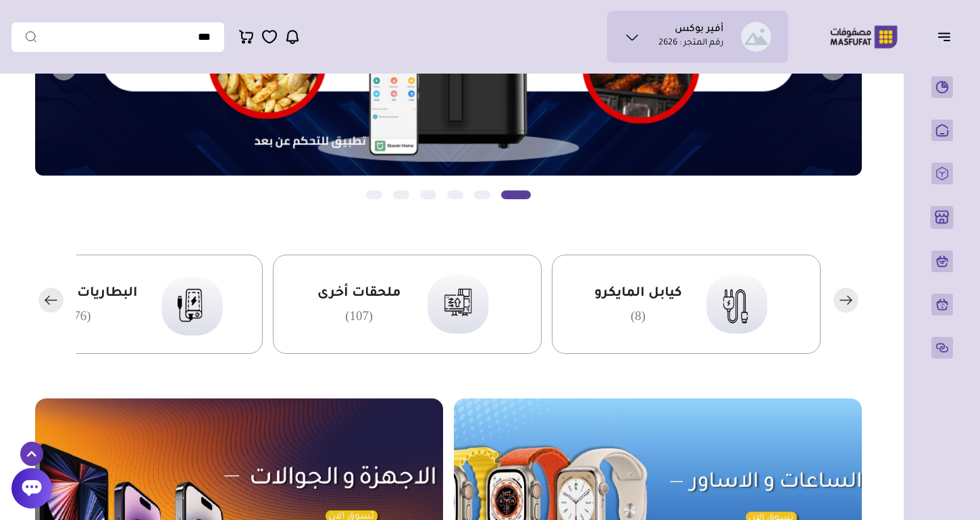
click at [41, 299] on rect "button" at bounding box center [50, 300] width 25 height 25
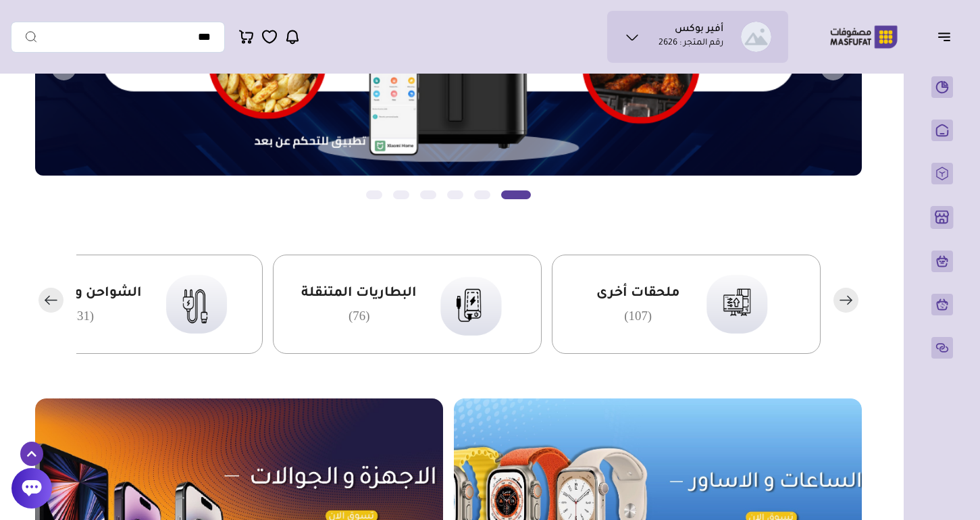
click at [41, 299] on rect "button" at bounding box center [50, 300] width 25 height 25
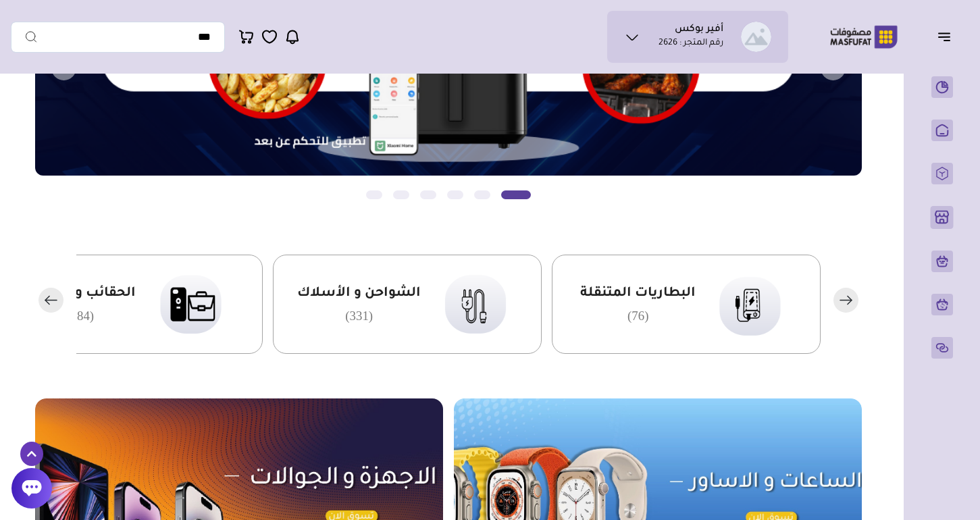
click at [41, 299] on rect "button" at bounding box center [50, 300] width 25 height 25
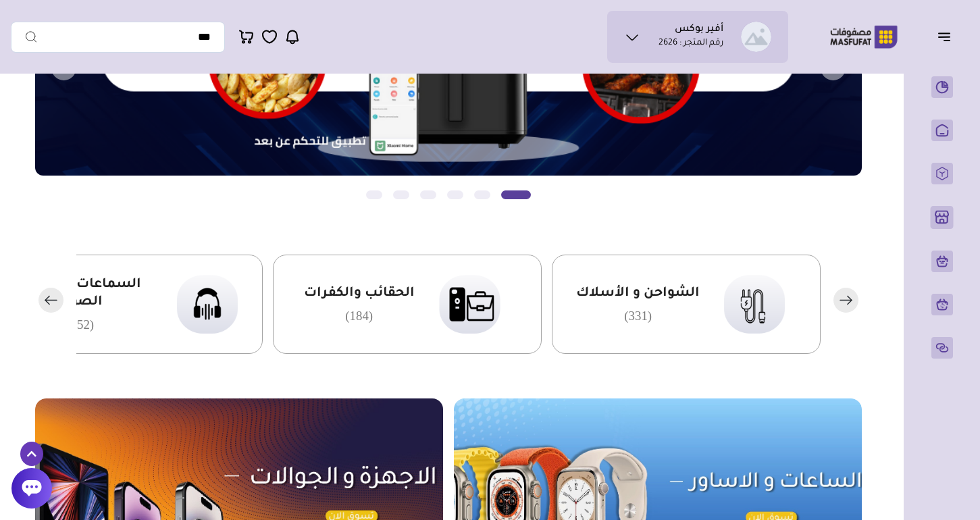
click at [41, 299] on rect "button" at bounding box center [50, 300] width 25 height 25
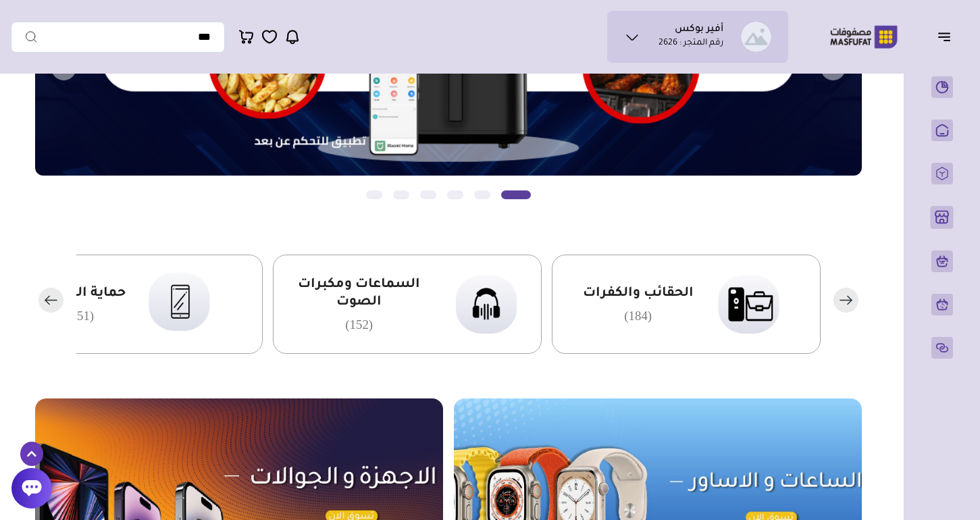
click at [41, 299] on rect "button" at bounding box center [50, 300] width 25 height 25
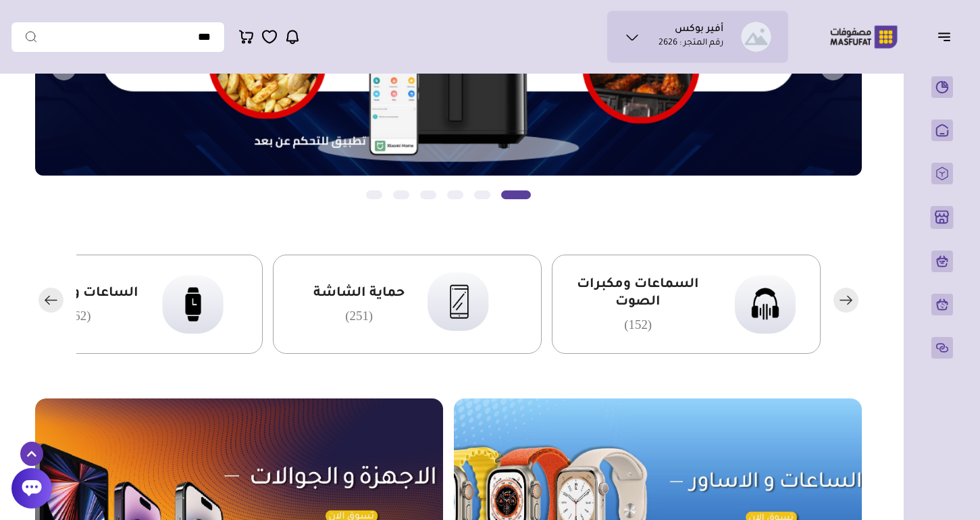
click at [41, 299] on rect "button" at bounding box center [50, 300] width 25 height 25
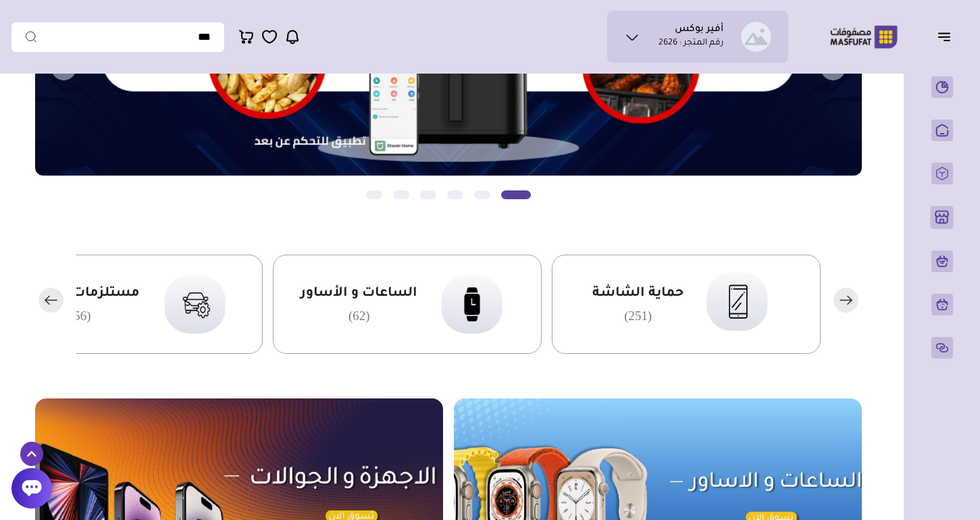
click at [41, 299] on rect "button" at bounding box center [50, 300] width 25 height 25
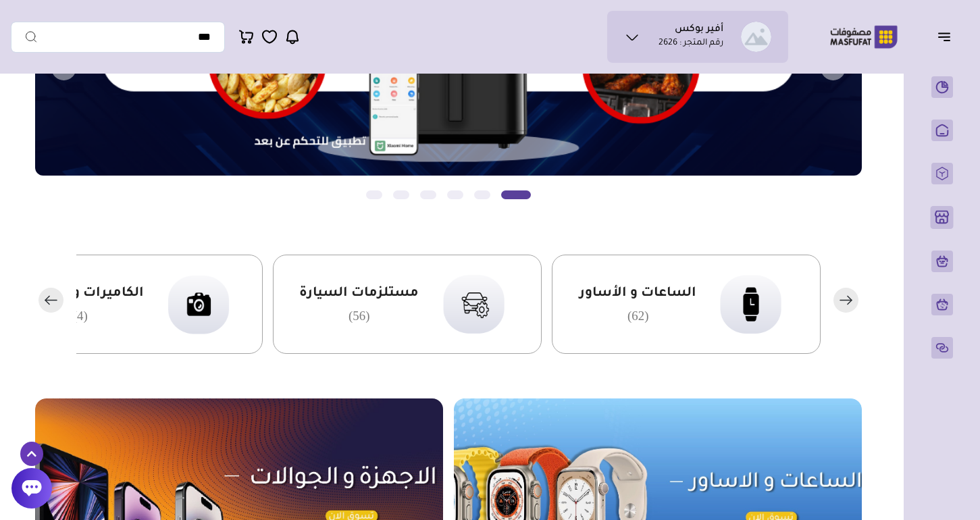
click at [41, 299] on rect "button" at bounding box center [50, 300] width 25 height 25
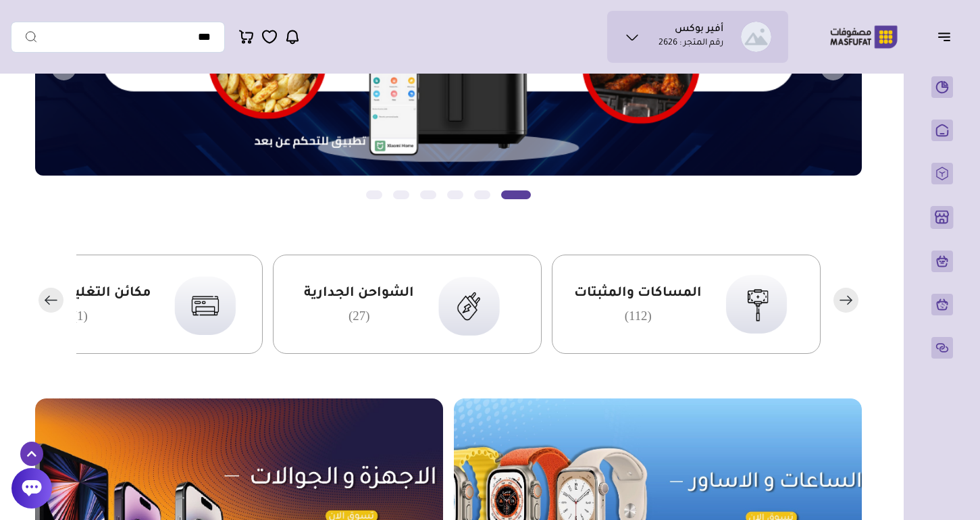
click at [41, 299] on rect "button" at bounding box center [50, 300] width 25 height 25
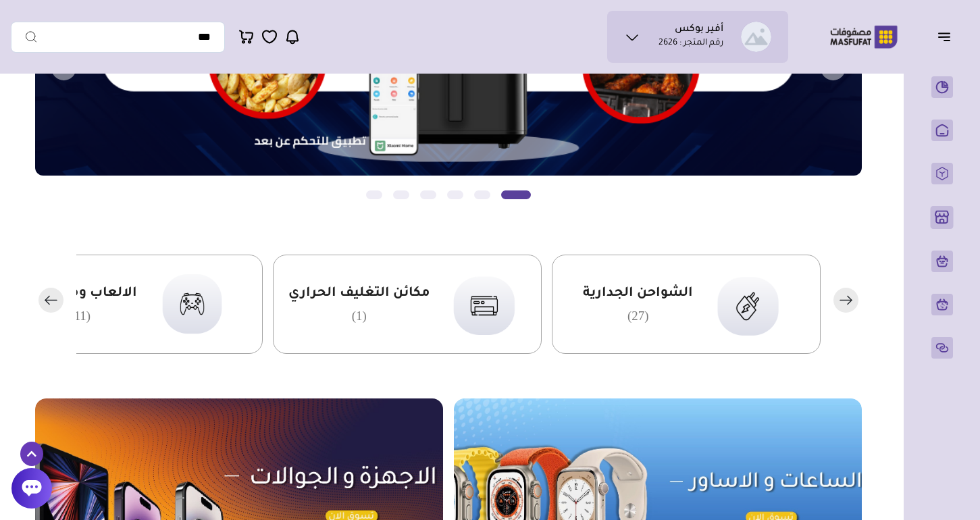
click at [41, 299] on rect "button" at bounding box center [50, 300] width 25 height 25
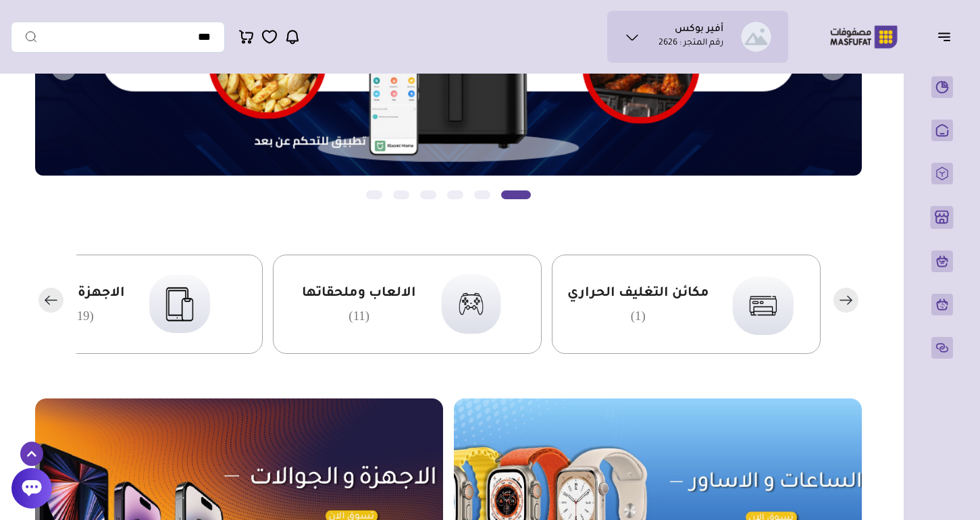
click at [41, 299] on rect "button" at bounding box center [50, 300] width 25 height 25
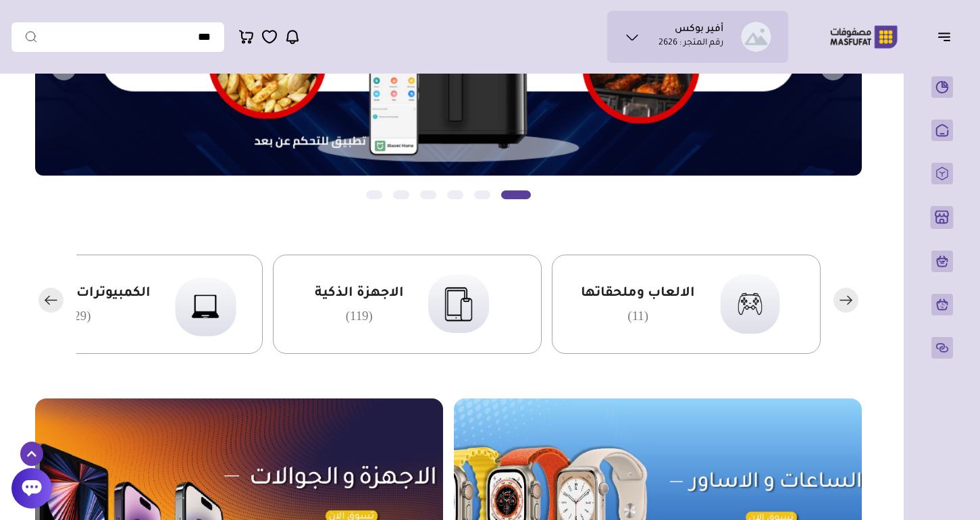
click at [41, 299] on rect "button" at bounding box center [50, 300] width 25 height 25
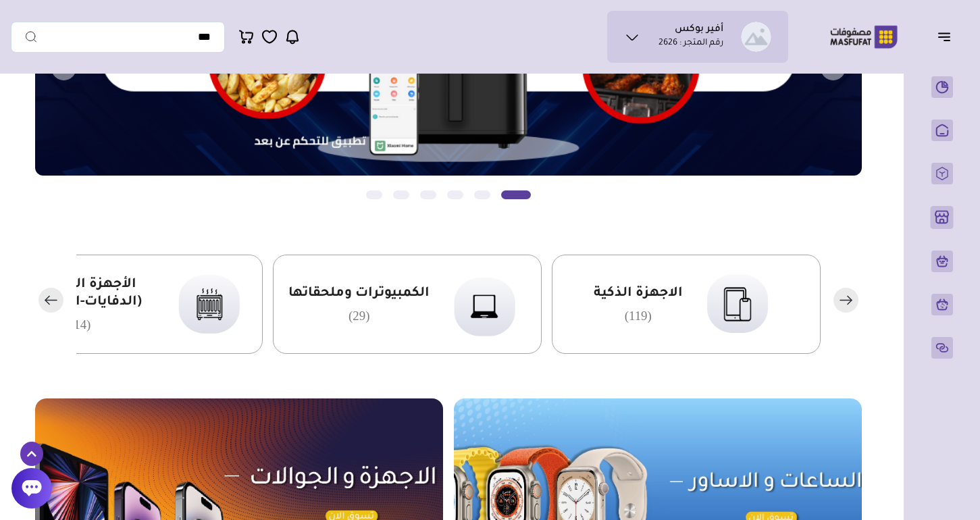
click at [41, 299] on rect "button" at bounding box center [50, 300] width 25 height 25
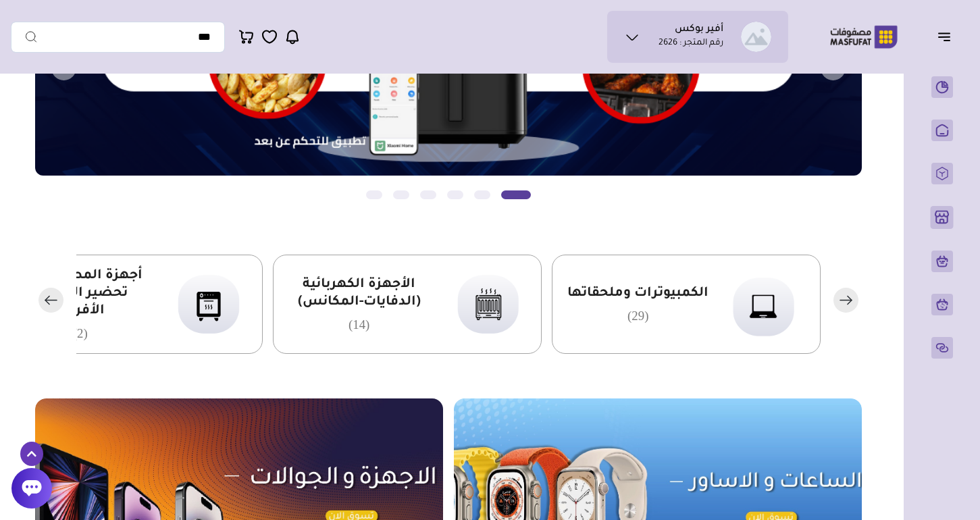
click at [41, 299] on rect "button" at bounding box center [50, 300] width 25 height 25
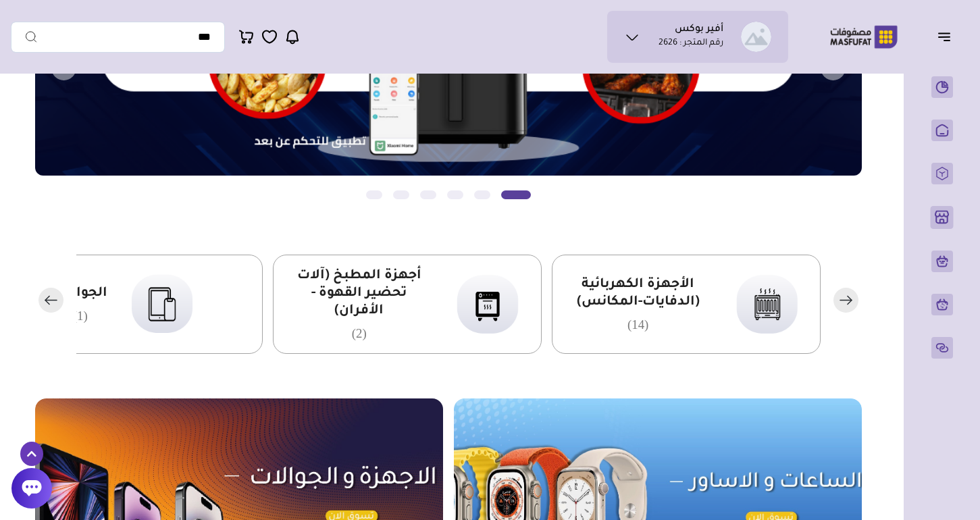
click at [41, 299] on rect "button" at bounding box center [50, 300] width 25 height 25
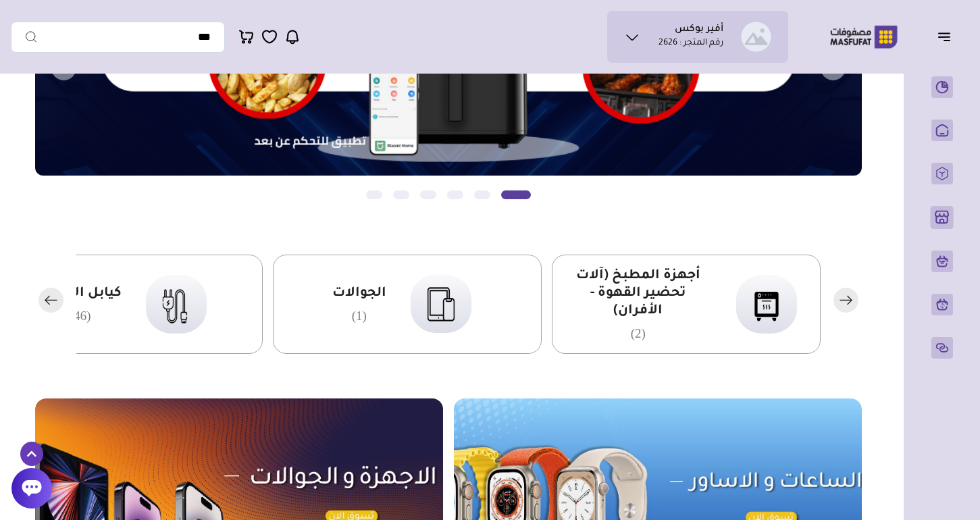
click at [41, 299] on rect "button" at bounding box center [50, 300] width 25 height 25
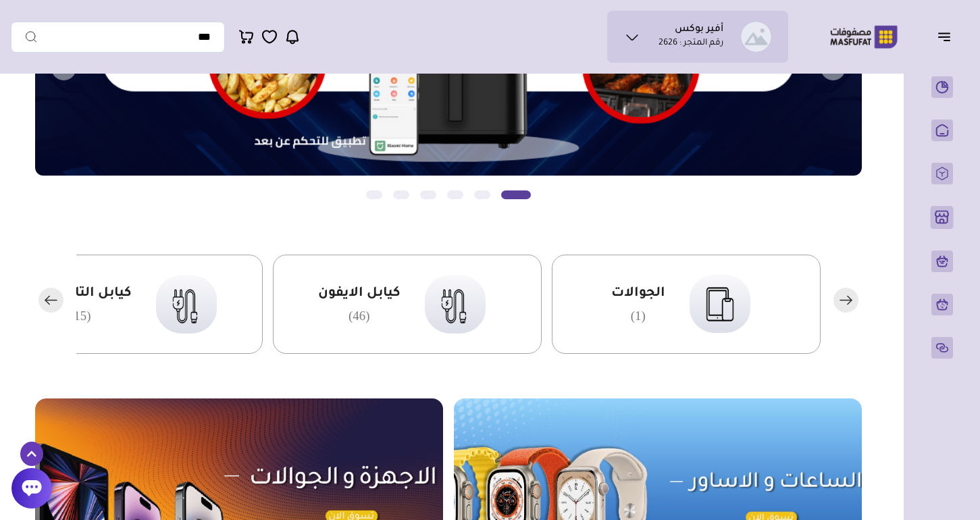
click at [41, 299] on rect "button" at bounding box center [50, 300] width 25 height 25
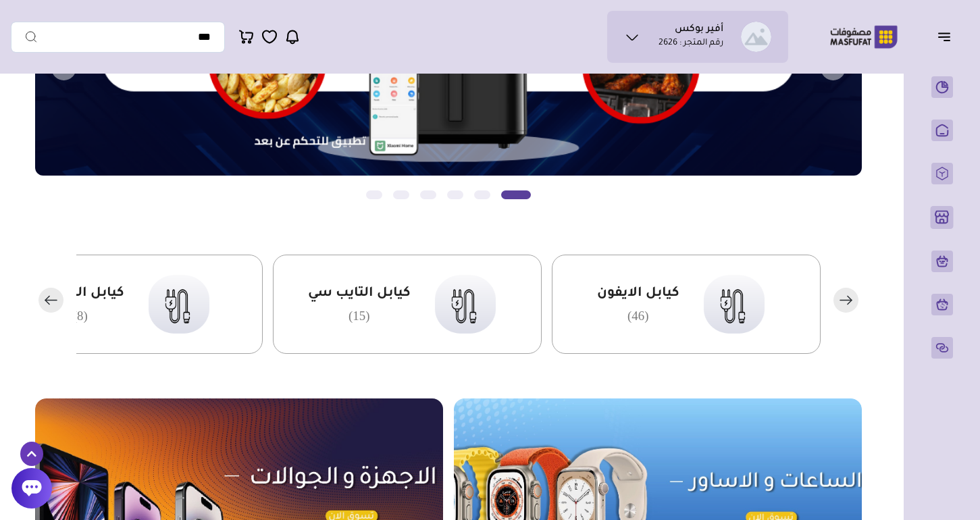
click at [41, 299] on rect "button" at bounding box center [50, 300] width 25 height 25
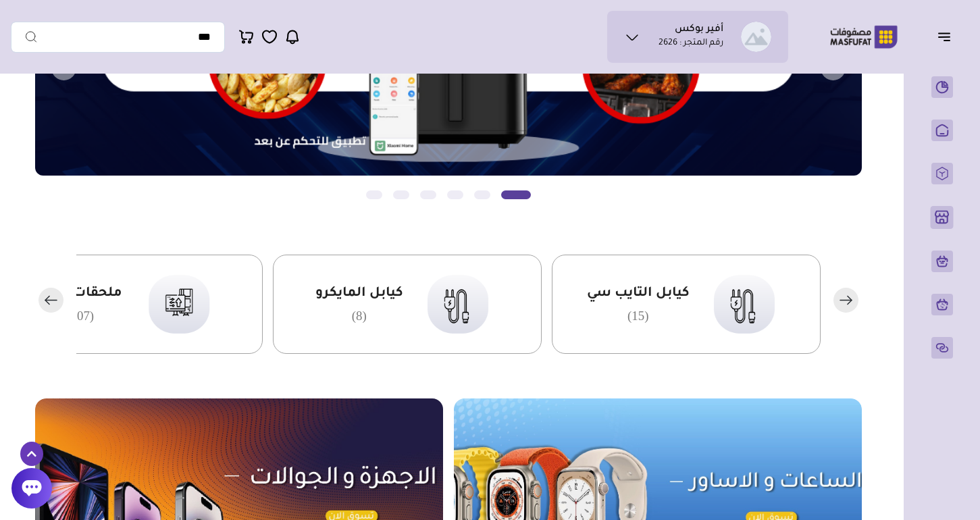
click at [41, 299] on rect "button" at bounding box center [50, 300] width 25 height 25
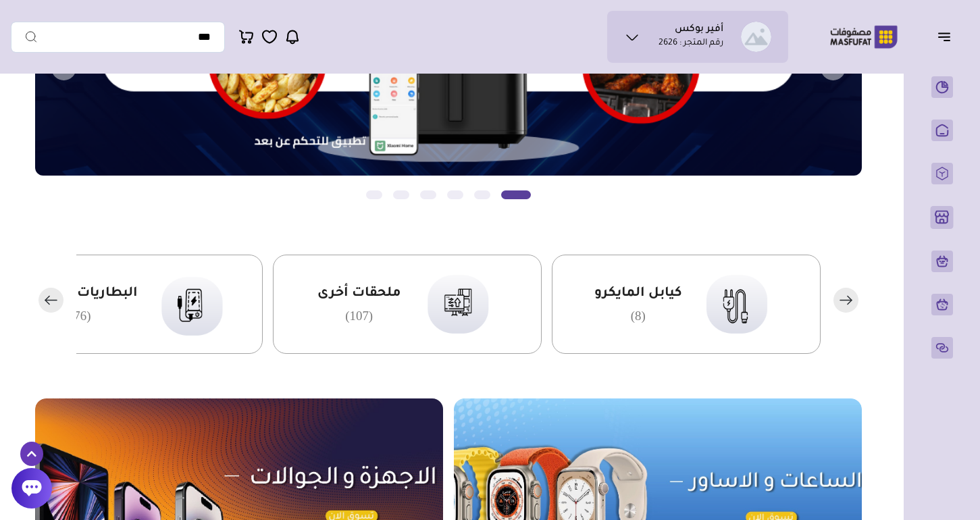
click at [392, 291] on span "ملحقات أخرى" at bounding box center [359, 294] width 84 height 18
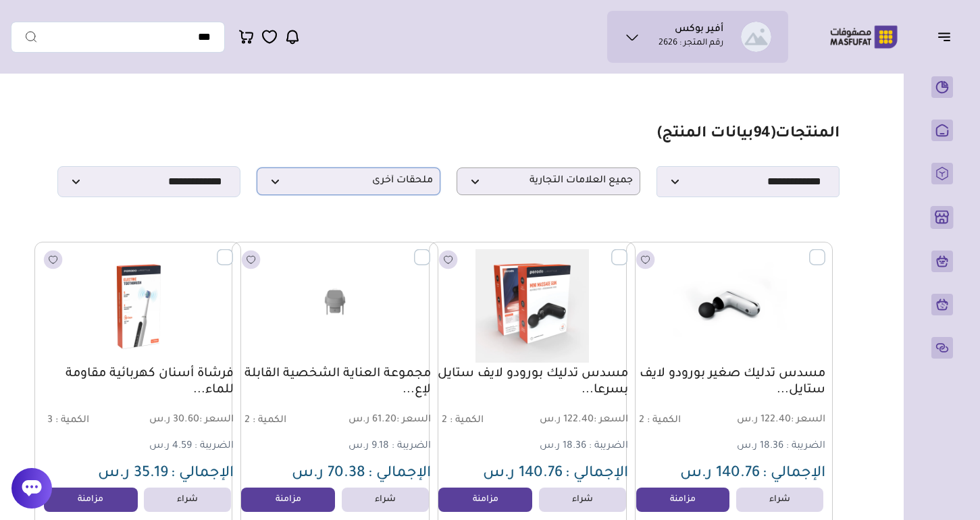
click at [359, 178] on span "ملحقات أخرى" at bounding box center [348, 181] width 169 height 13
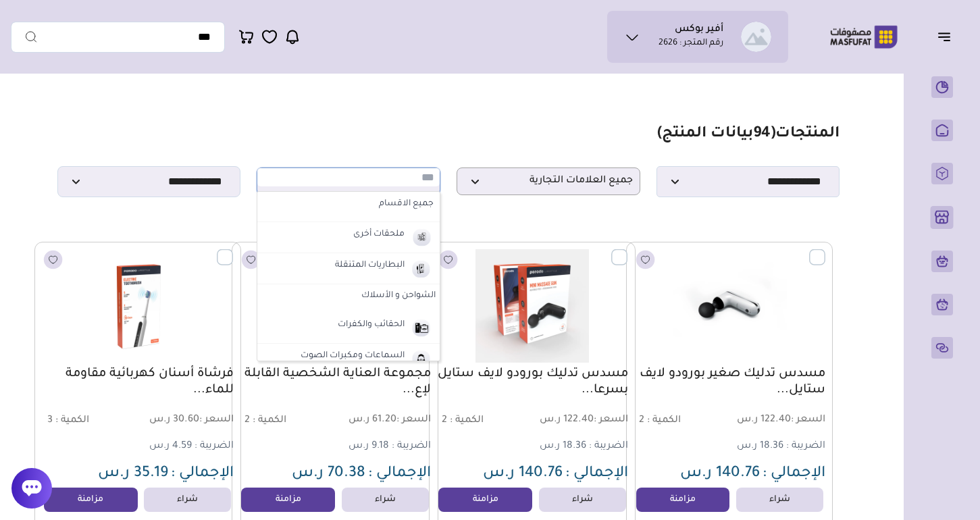
click at [373, 296] on label "الشواحن و الأسلاك" at bounding box center [348, 296] width 182 height 24
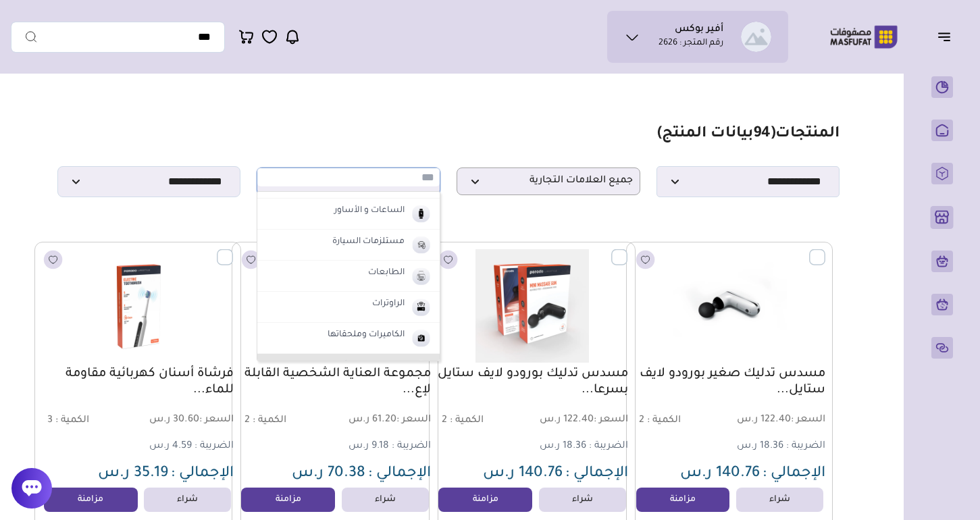
scroll to position [380, 0]
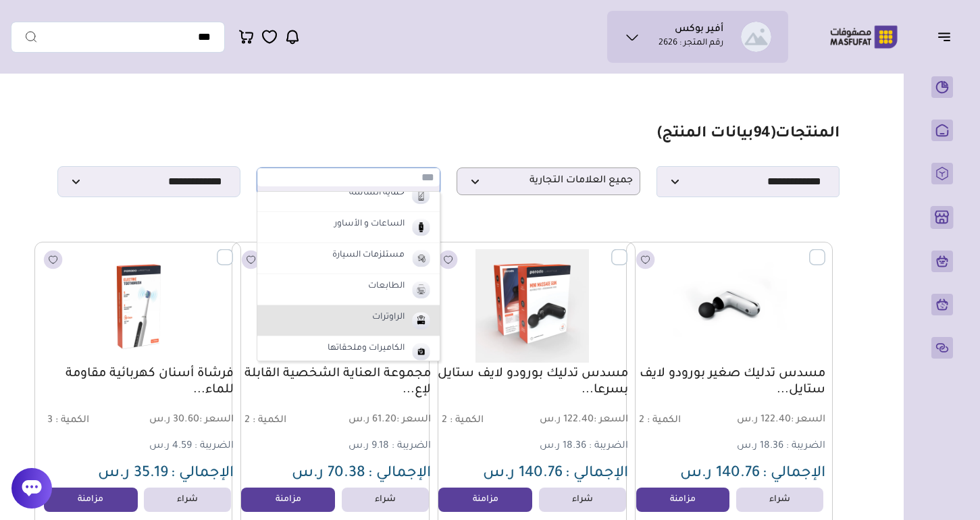
click at [386, 316] on label "الراوترات" at bounding box center [388, 318] width 36 height 18
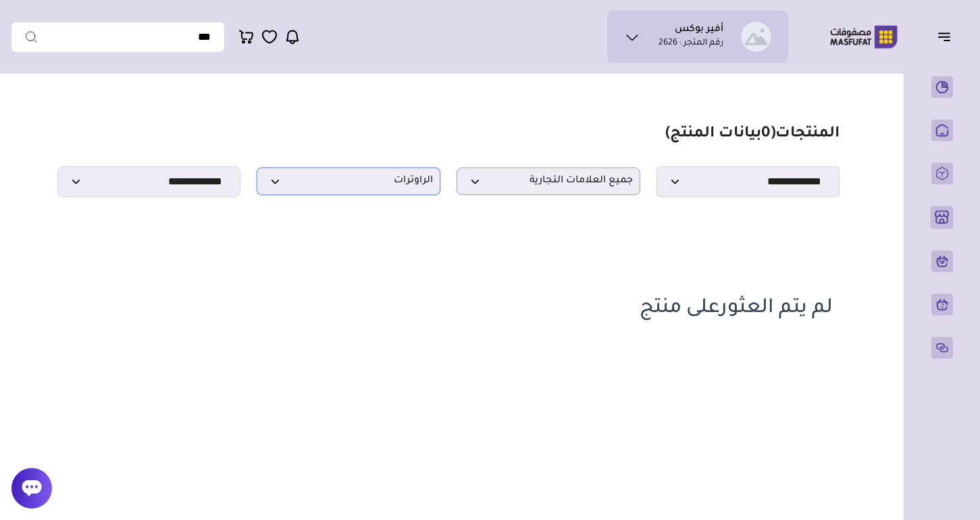
click at [393, 182] on span "الراوترات" at bounding box center [348, 181] width 169 height 13
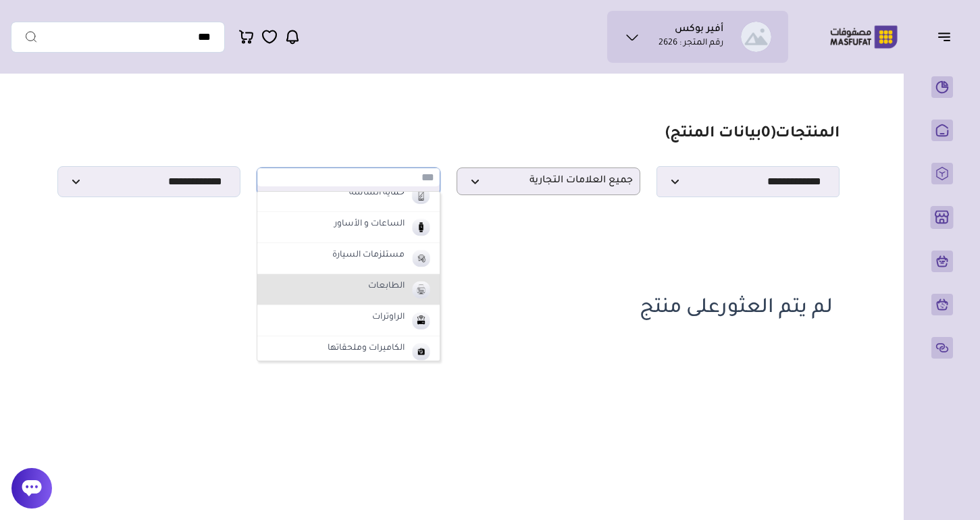
click at [386, 294] on li "الطابعات" at bounding box center [348, 289] width 182 height 31
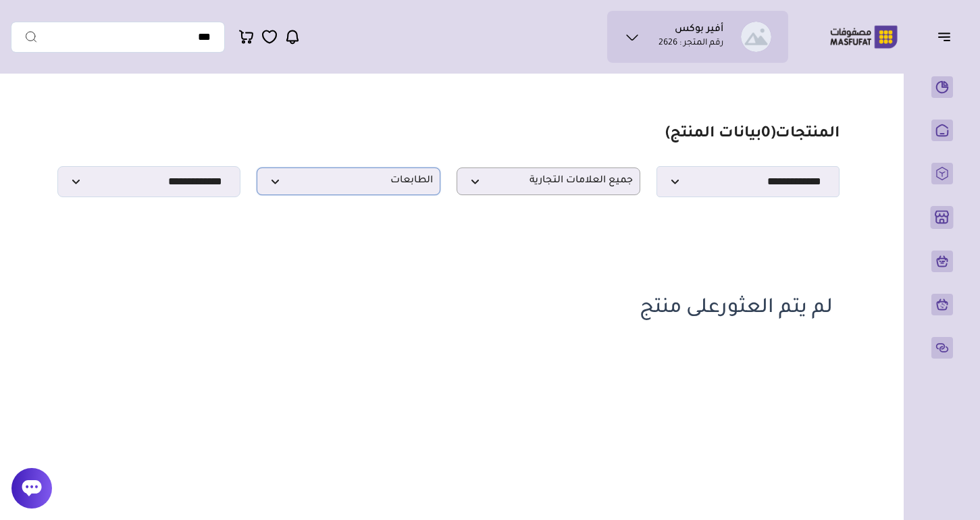
click at [384, 184] on span "الطابعات" at bounding box center [348, 181] width 169 height 13
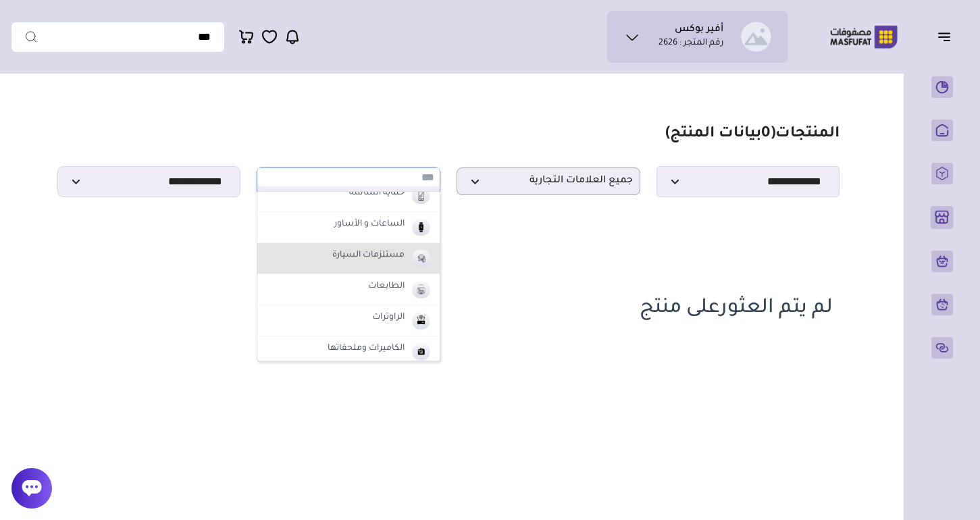
click at [384, 263] on li "مستلزمات السيارة" at bounding box center [348, 258] width 182 height 31
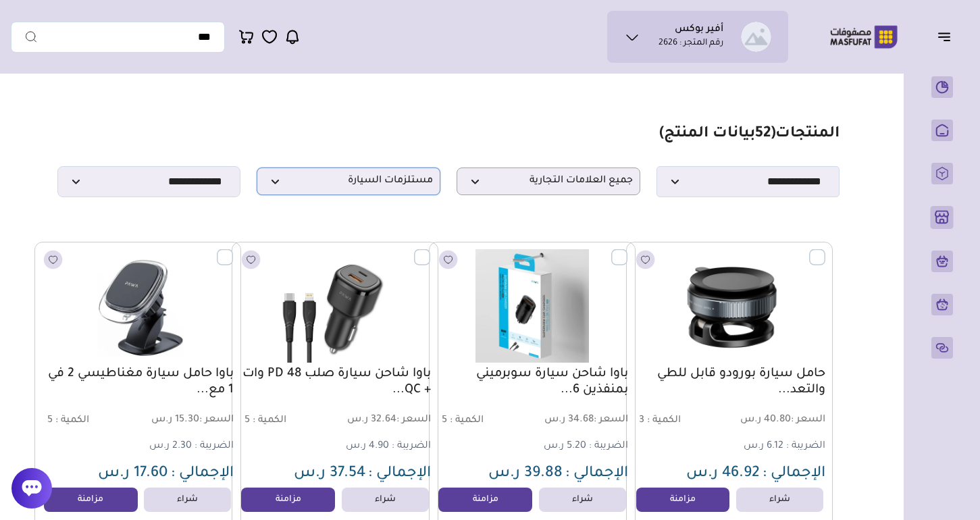
scroll to position [0, 0]
click at [374, 176] on span "مستلزمات السيارة" at bounding box center [348, 181] width 169 height 13
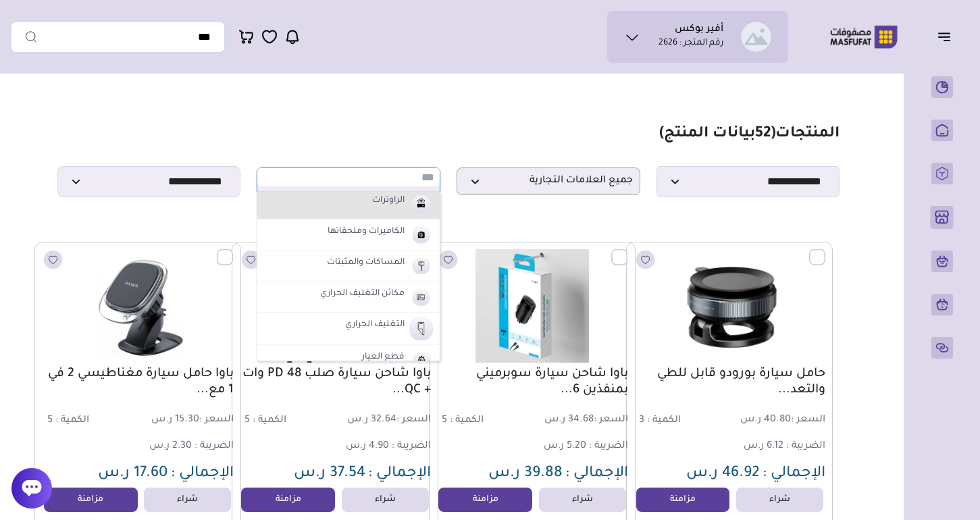
scroll to position [499, 0]
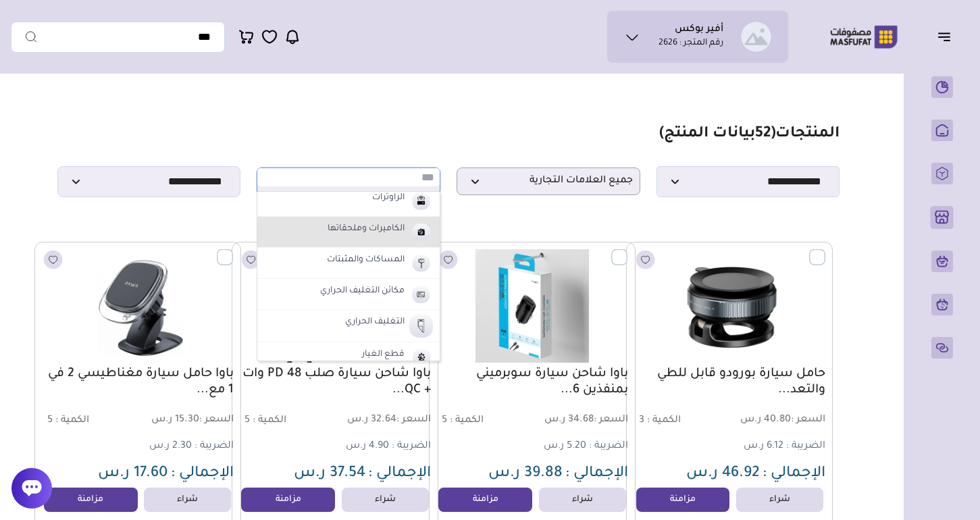
click at [373, 233] on label "الكاميرات وملحقاتها" at bounding box center [365, 230] width 81 height 18
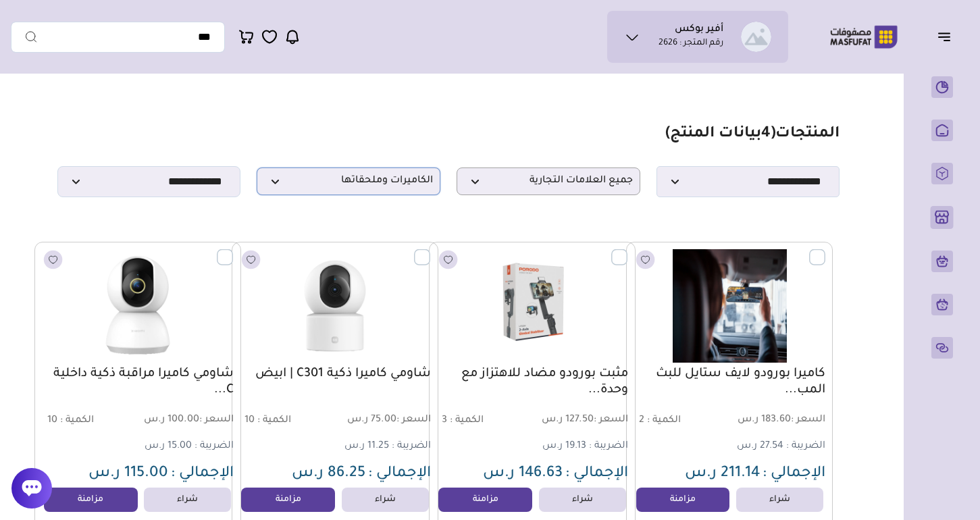
scroll to position [0, 0]
click at [376, 193] on p "الكاميرات وملحقاتها" at bounding box center [349, 181] width 184 height 28
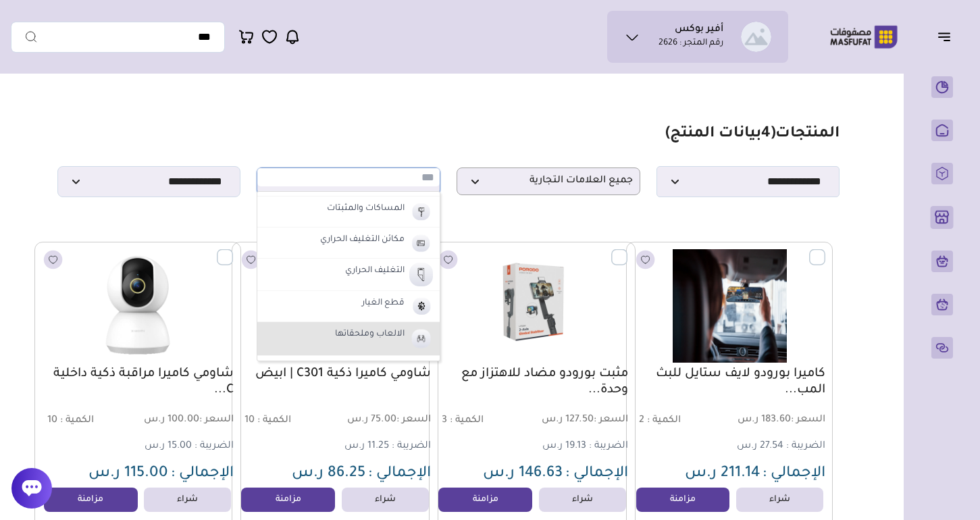
scroll to position [547, 0]
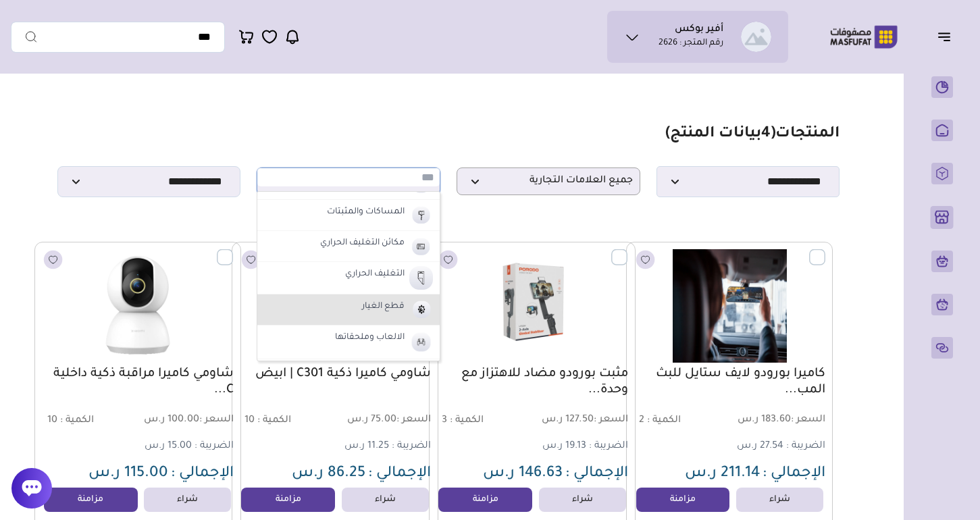
click at [395, 302] on label "قطع الغيار" at bounding box center [383, 307] width 47 height 18
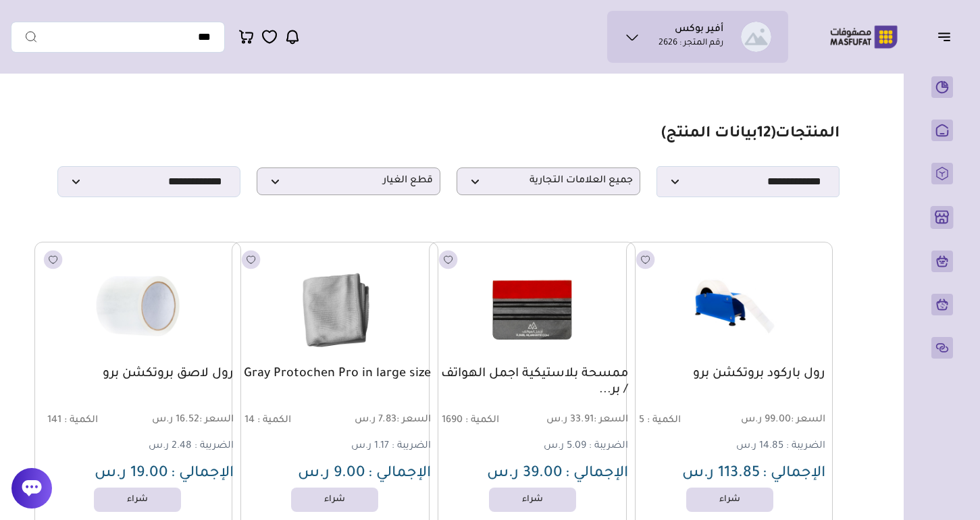
scroll to position [0, 0]
click at [395, 177] on span "قطع الغيار" at bounding box center [348, 181] width 169 height 13
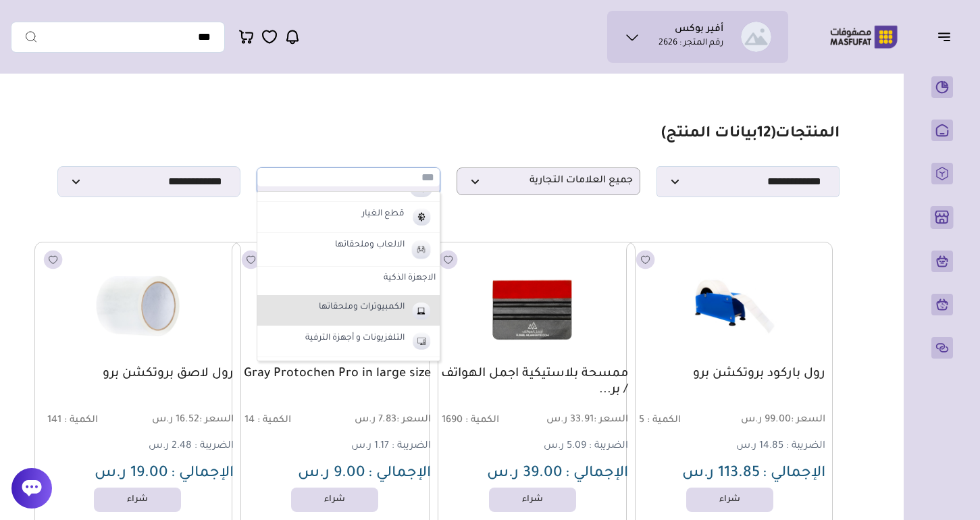
scroll to position [647, 0]
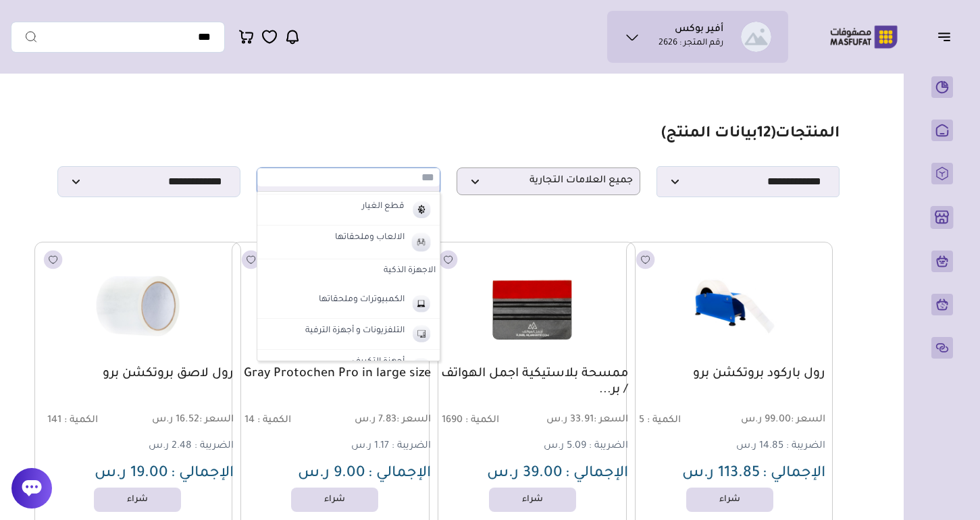
click at [417, 264] on label "الاجهزة الذكية" at bounding box center [348, 271] width 182 height 24
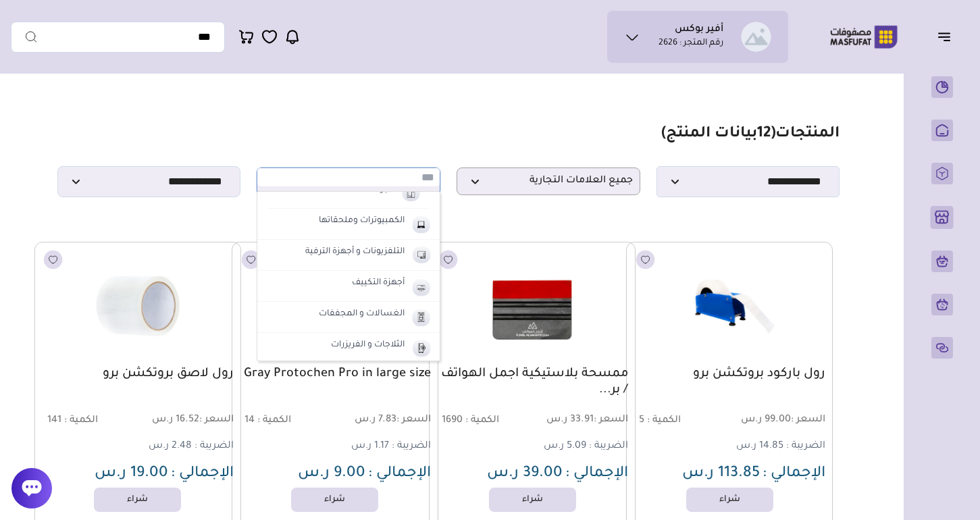
scroll to position [849, 0]
click at [380, 253] on label "التلفزيونات و أجهزة الترفية" at bounding box center [354, 253] width 103 height 18
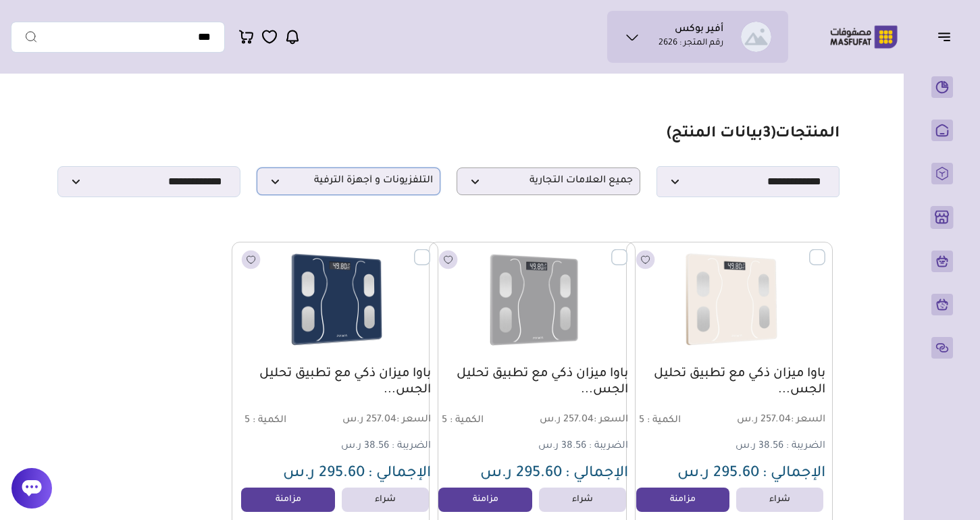
scroll to position [0, 0]
click at [361, 181] on span "التلفزيونات و أجهزة الترفية" at bounding box center [348, 181] width 169 height 13
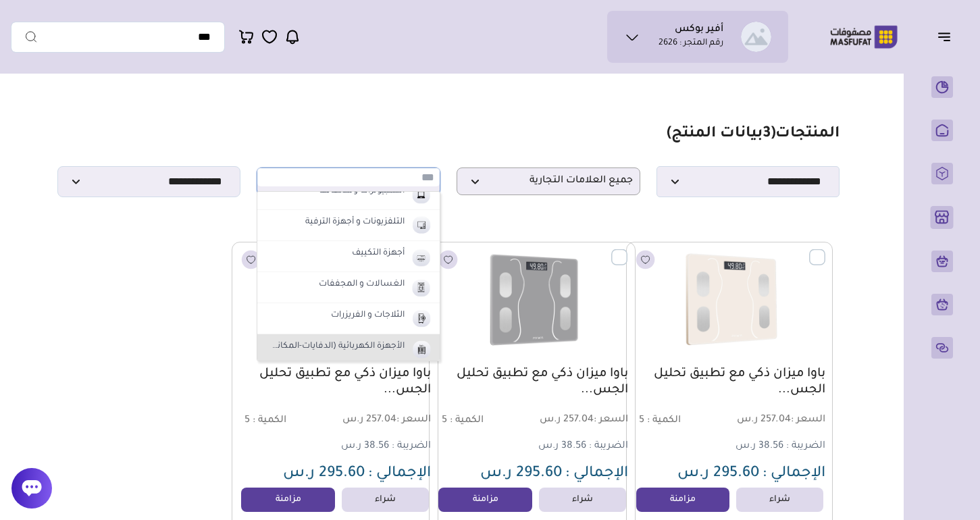
scroll to position [866, 0]
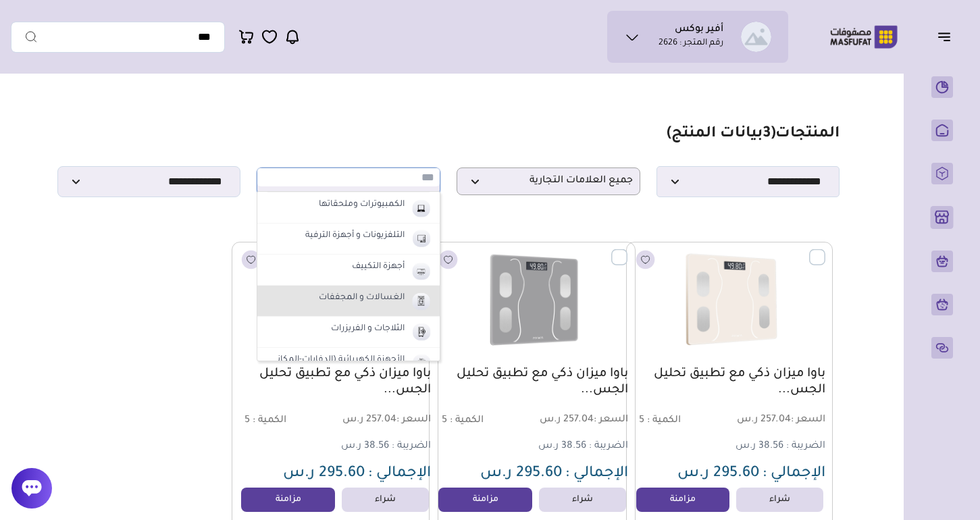
click at [374, 298] on label "الغسالات و المجففات" at bounding box center [362, 299] width 90 height 18
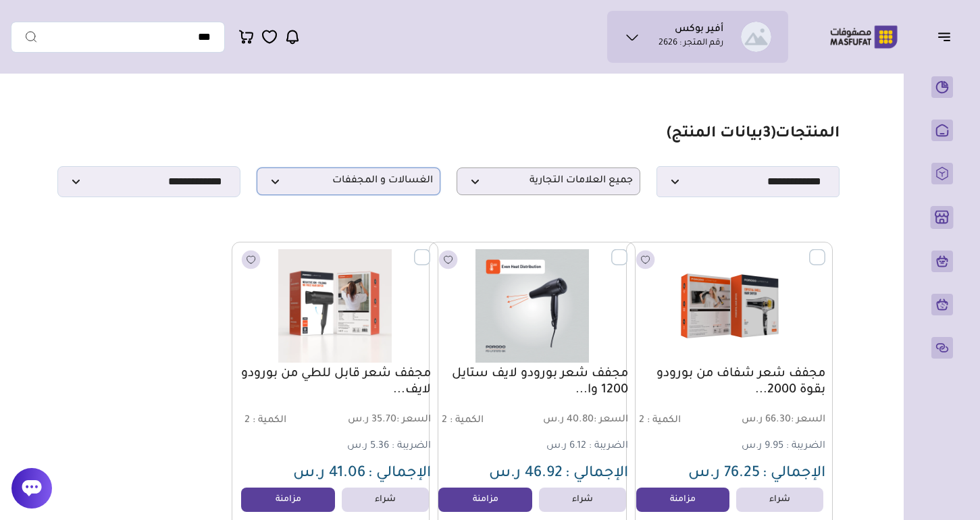
click at [375, 180] on span "الغسالات و المجففات" at bounding box center [348, 181] width 169 height 13
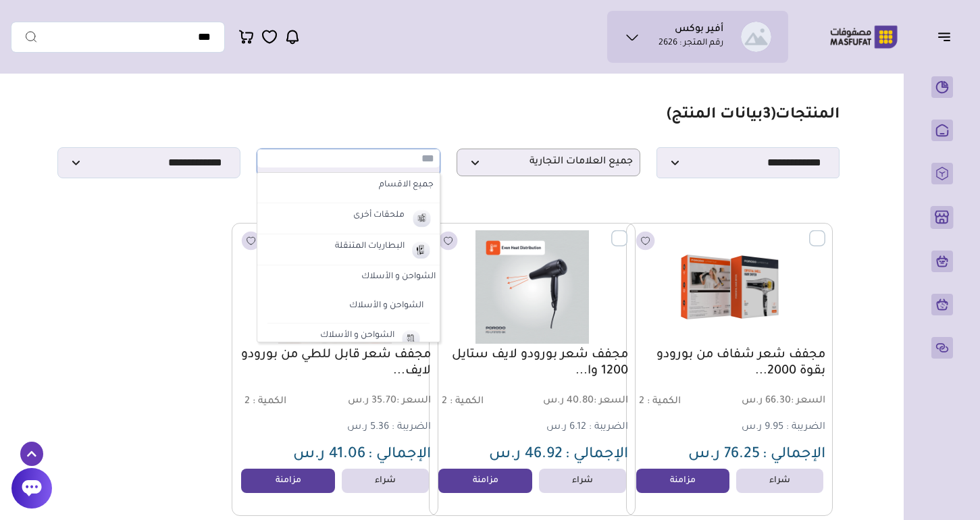
scroll to position [0, 0]
click at [400, 182] on label "جميع الاقسام" at bounding box center [348, 186] width 174 height 18
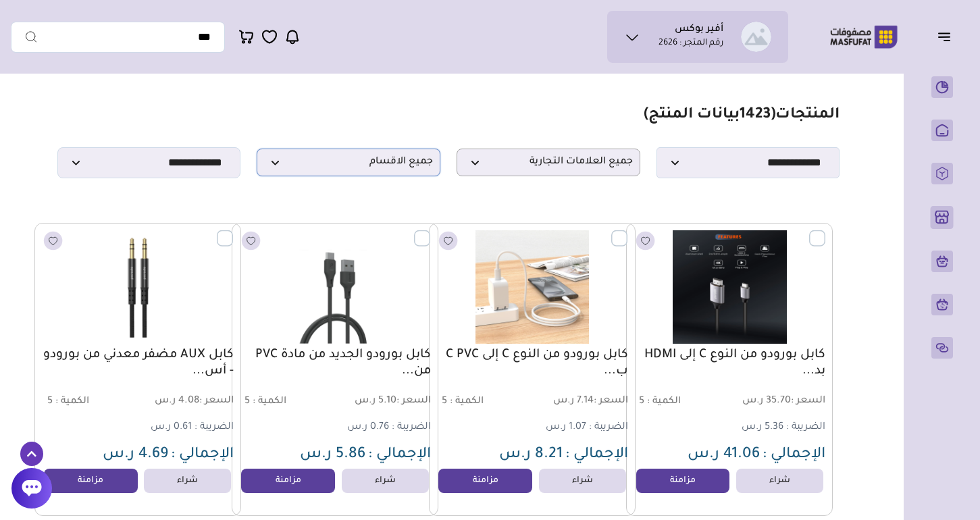
click at [394, 161] on span "جميع الاقسام" at bounding box center [348, 162] width 169 height 13
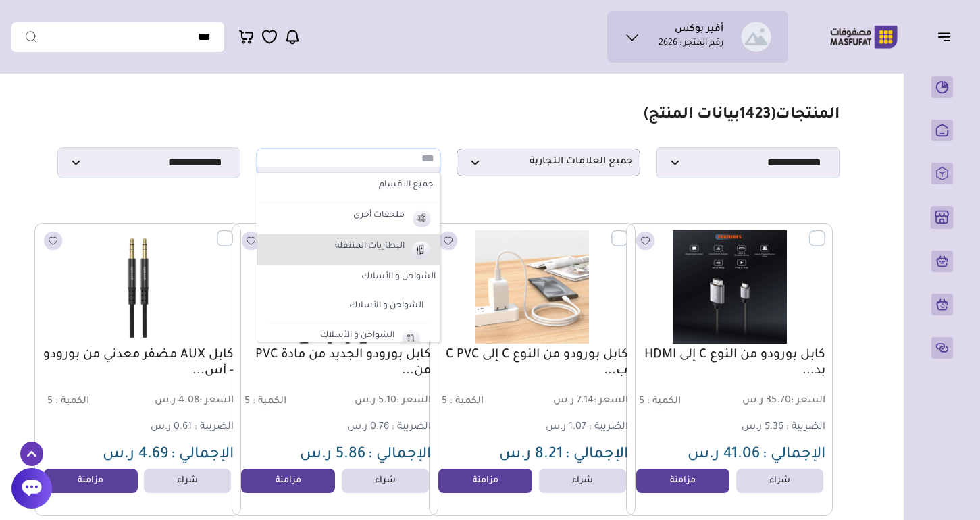
click at [388, 255] on li "البطاريات المتنقلة" at bounding box center [348, 249] width 182 height 31
select select "*"
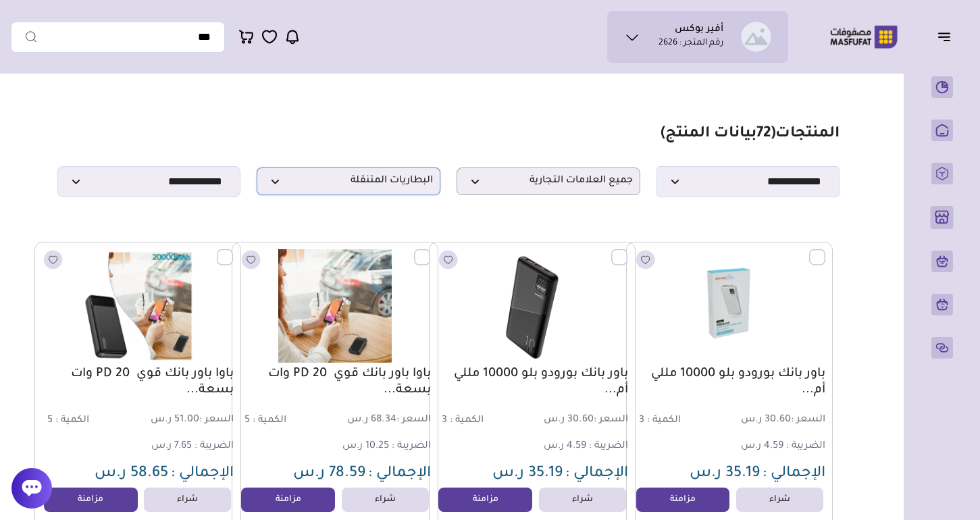
click at [386, 174] on p "البطاريات المتنقلة" at bounding box center [349, 181] width 184 height 28
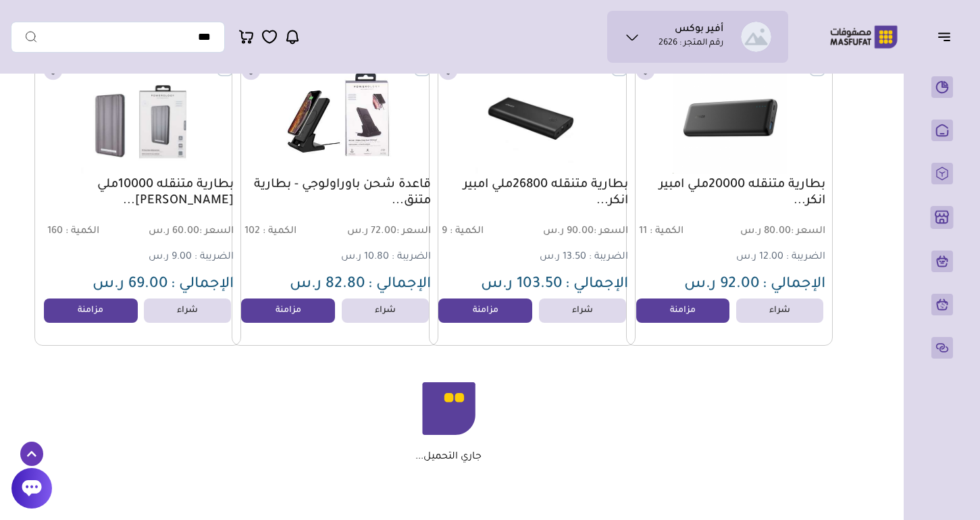
scroll to position [5672, 0]
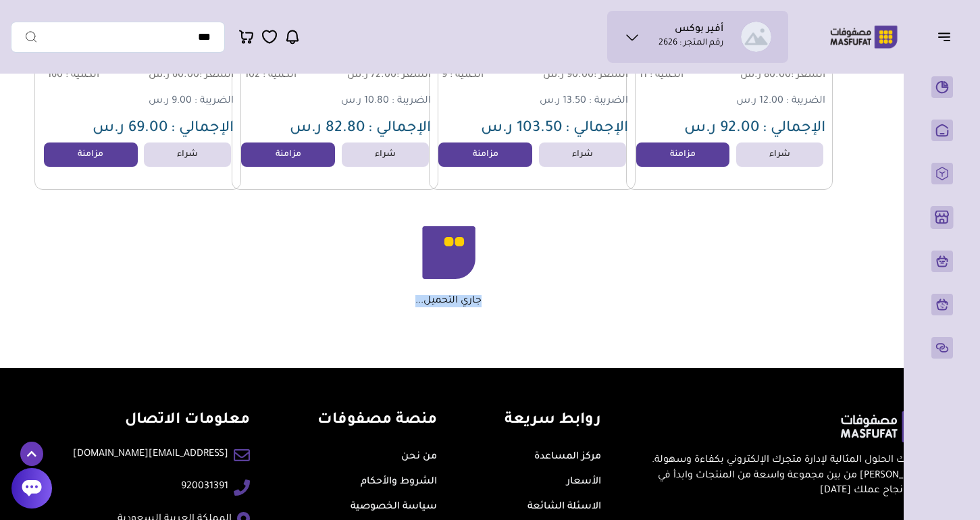
click at [506, 301] on div "جاري التحميل..." at bounding box center [448, 266] width 769 height 81
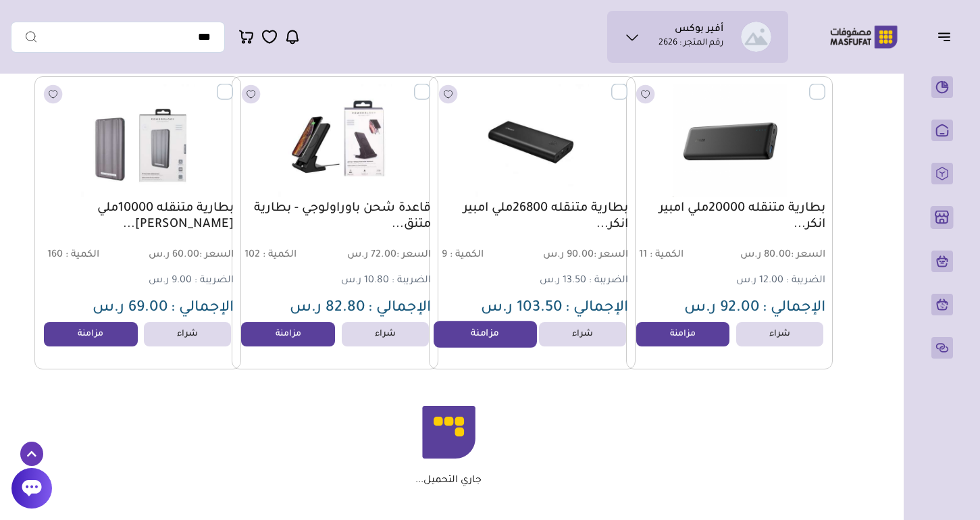
scroll to position [5488, 0]
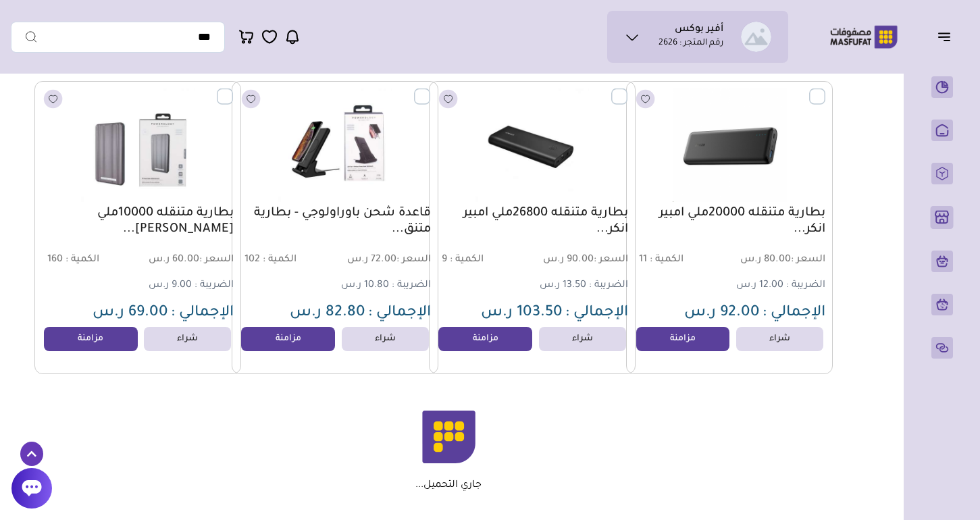
click at [558, 479] on div "جاري التحميل..." at bounding box center [448, 451] width 769 height 81
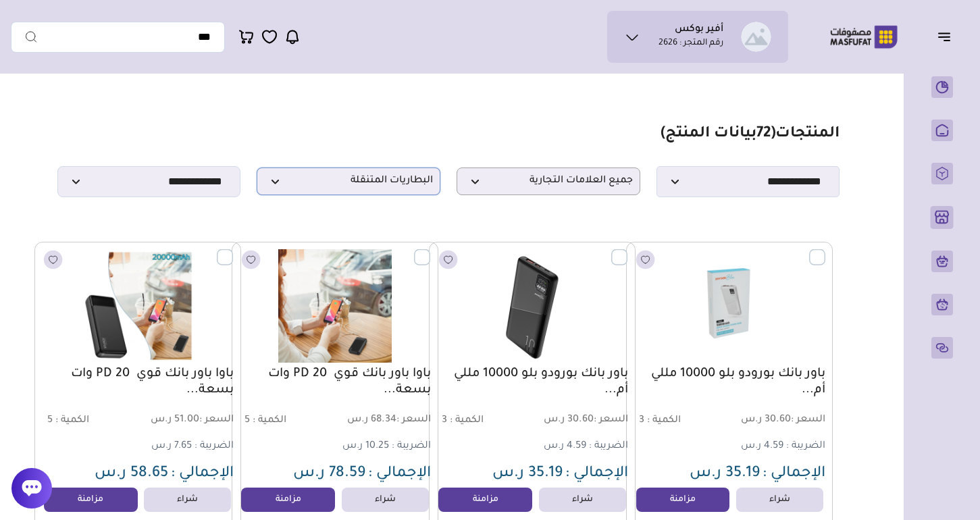
scroll to position [0, 0]
click at [351, 161] on section "**********" at bounding box center [448, 161] width 782 height 72
click at [351, 176] on span "البطاريات المتنقلة" at bounding box center [348, 181] width 169 height 13
